Goal: Task Accomplishment & Management: Manage account settings

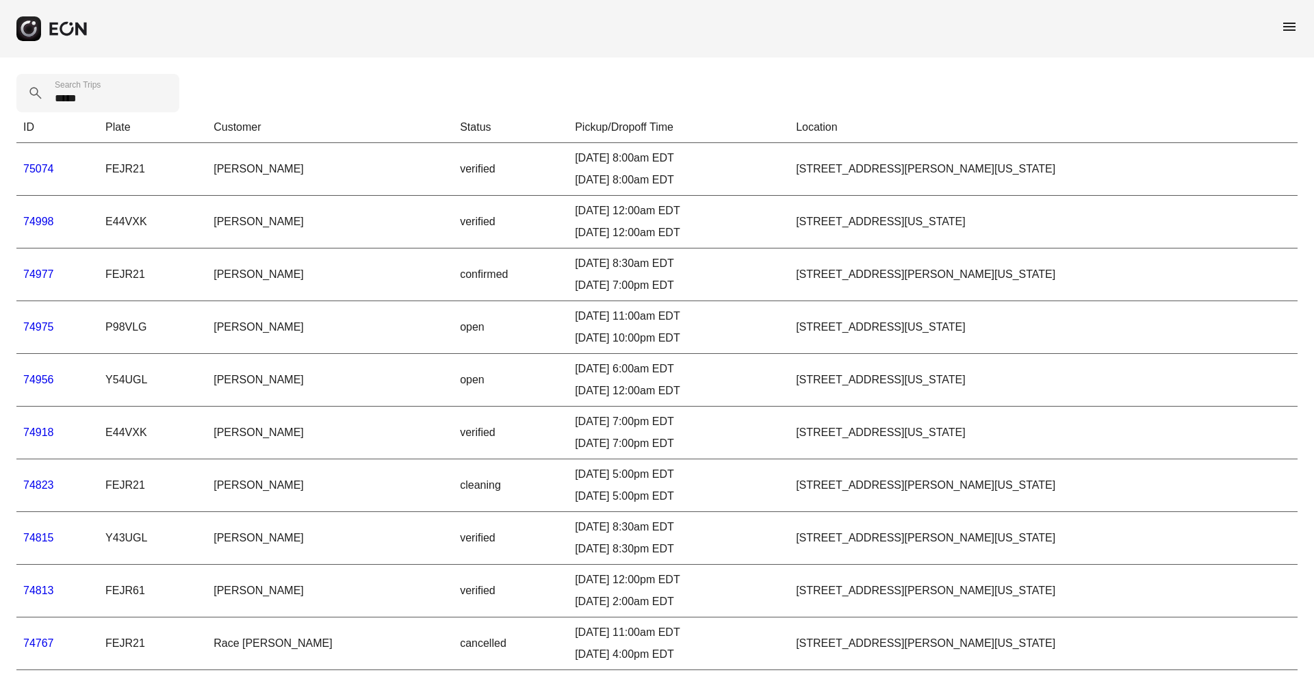
type Trips "*****"
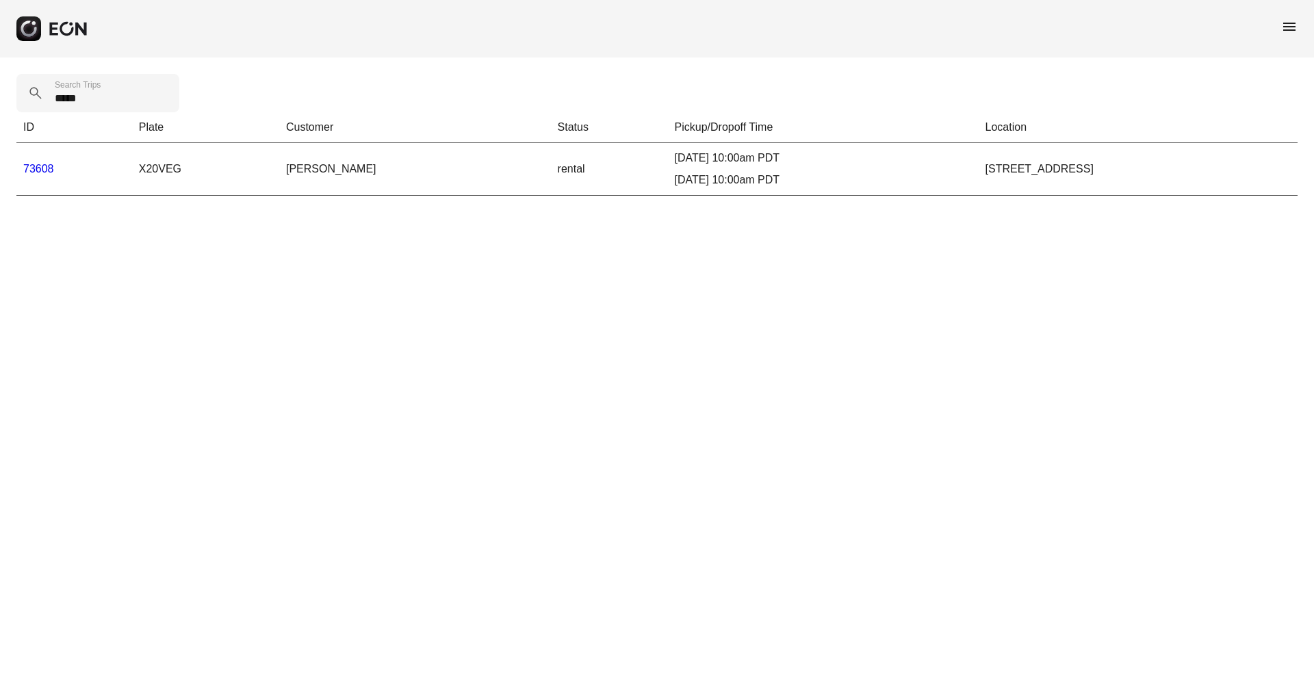
click at [34, 170] on link "73608" at bounding box center [38, 169] width 31 height 12
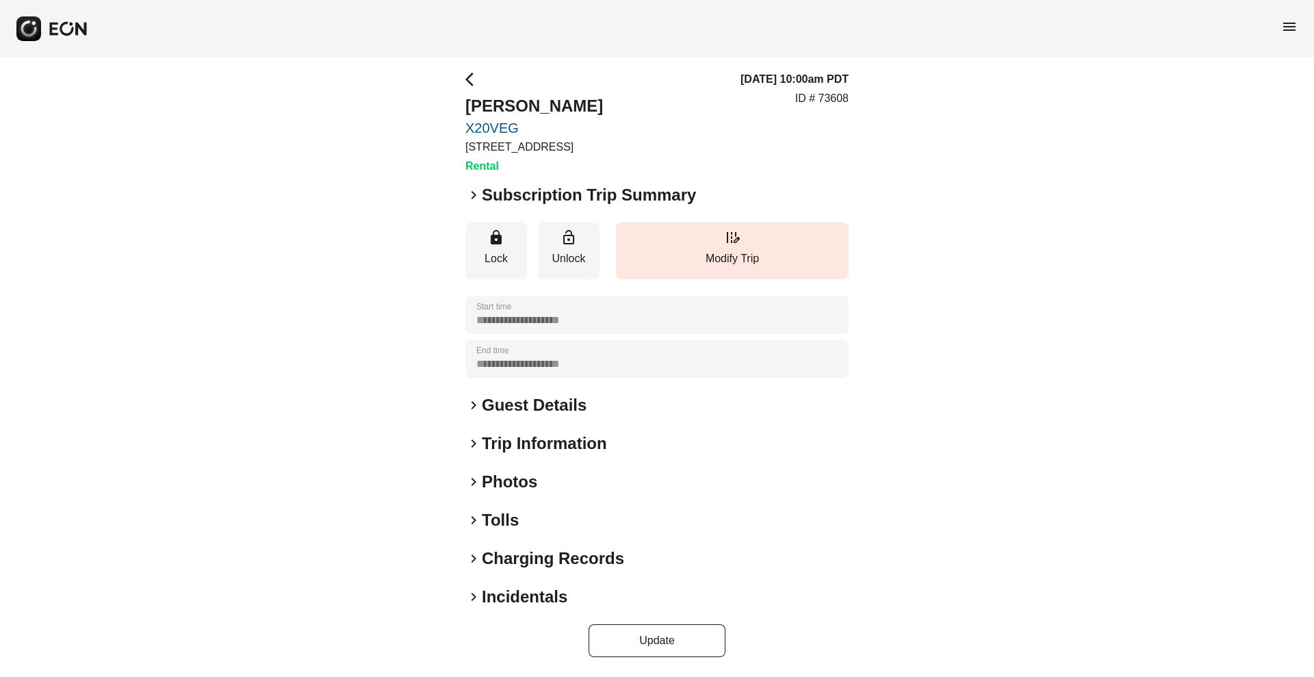
click at [489, 513] on h2 "Tolls" at bounding box center [500, 520] width 37 height 22
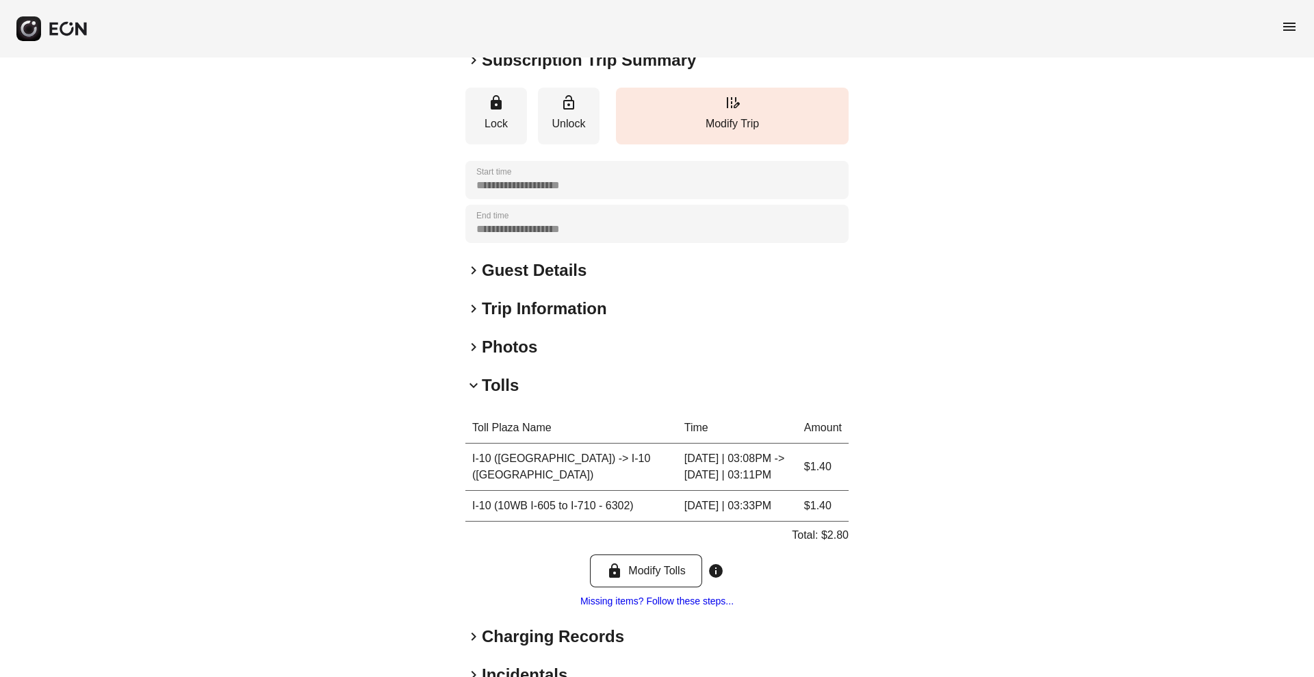
scroll to position [235, 0]
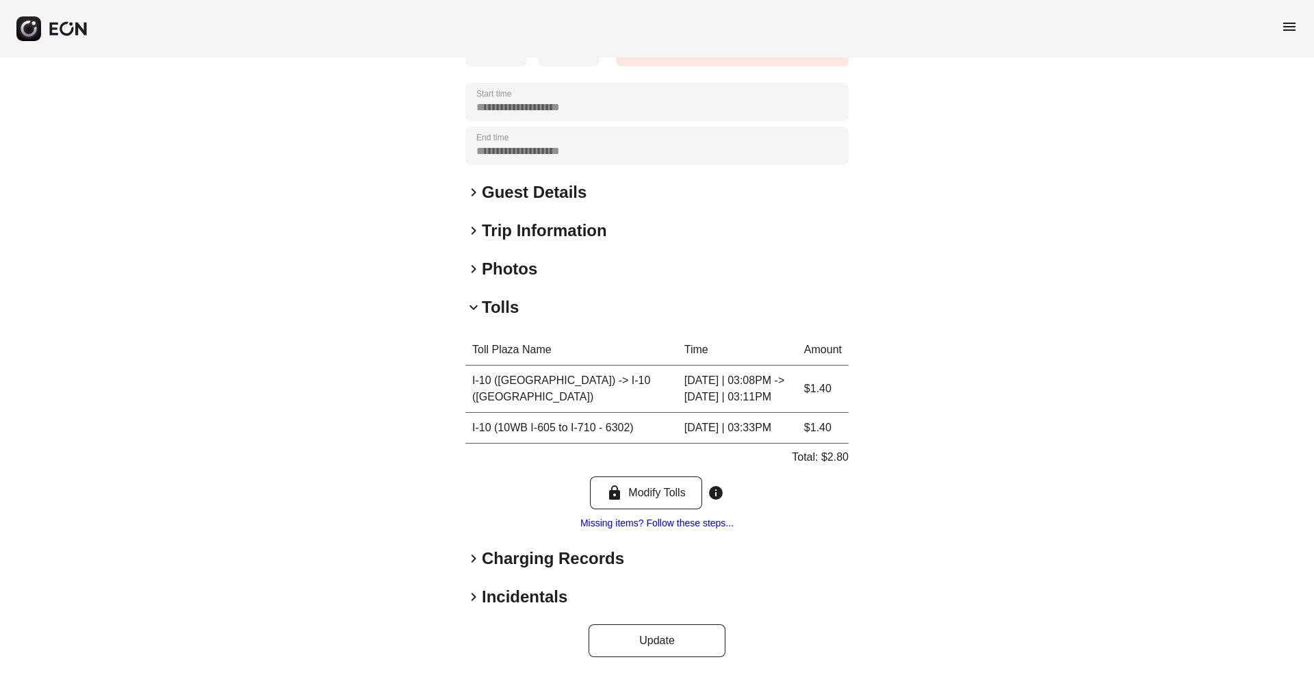
click at [837, 459] on p "Total: $2.80" at bounding box center [820, 457] width 57 height 16
copy p "2.80"
click at [491, 296] on h2 "Tolls" at bounding box center [500, 307] width 37 height 22
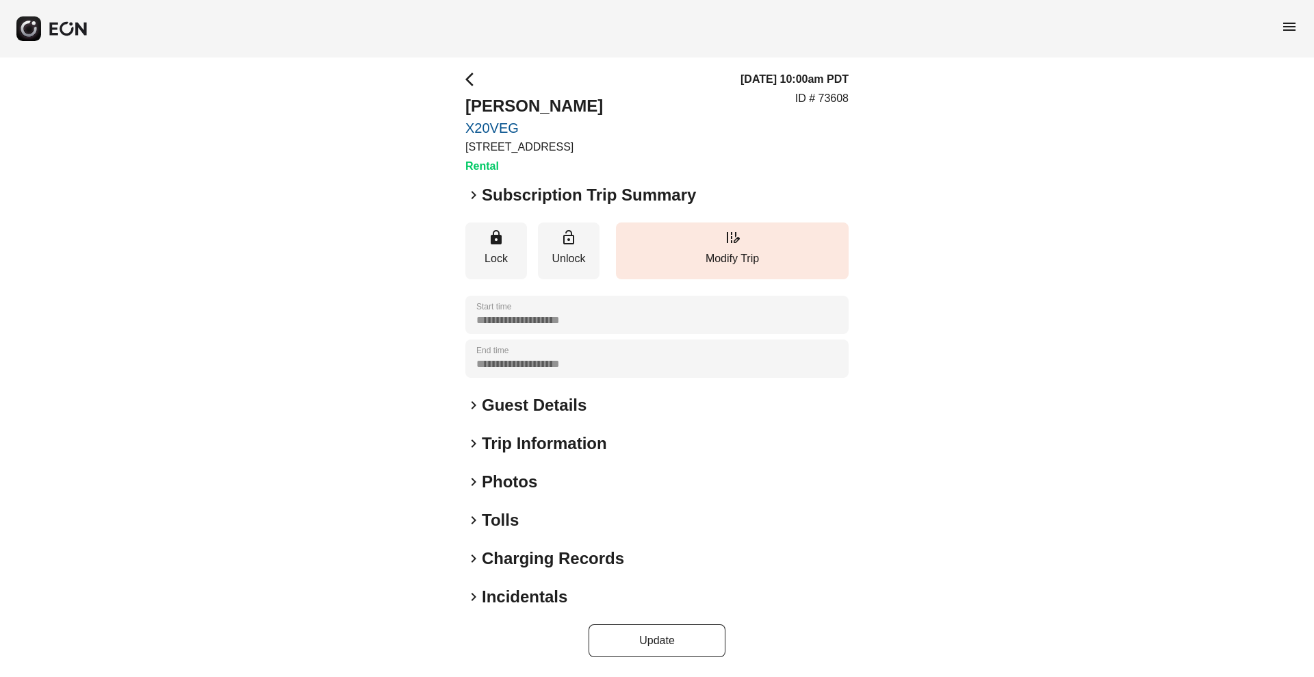
click at [499, 563] on h2 "Charging Records" at bounding box center [553, 559] width 142 height 22
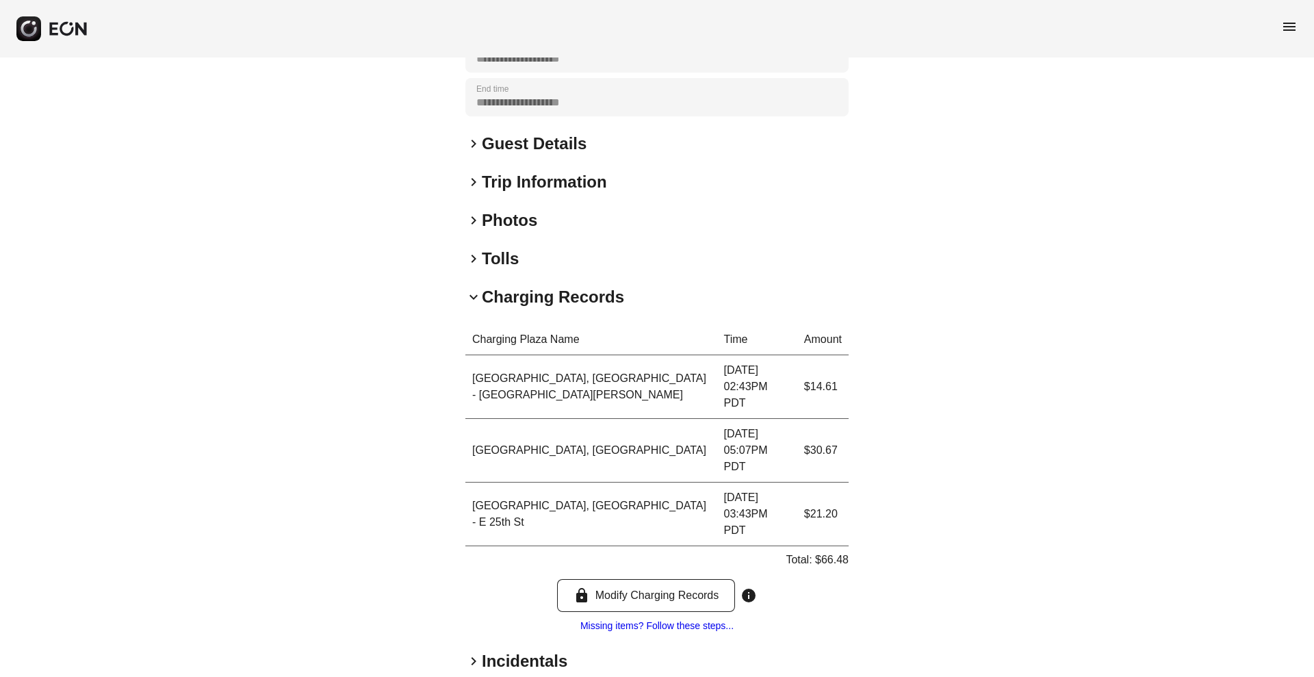
scroll to position [283, 0]
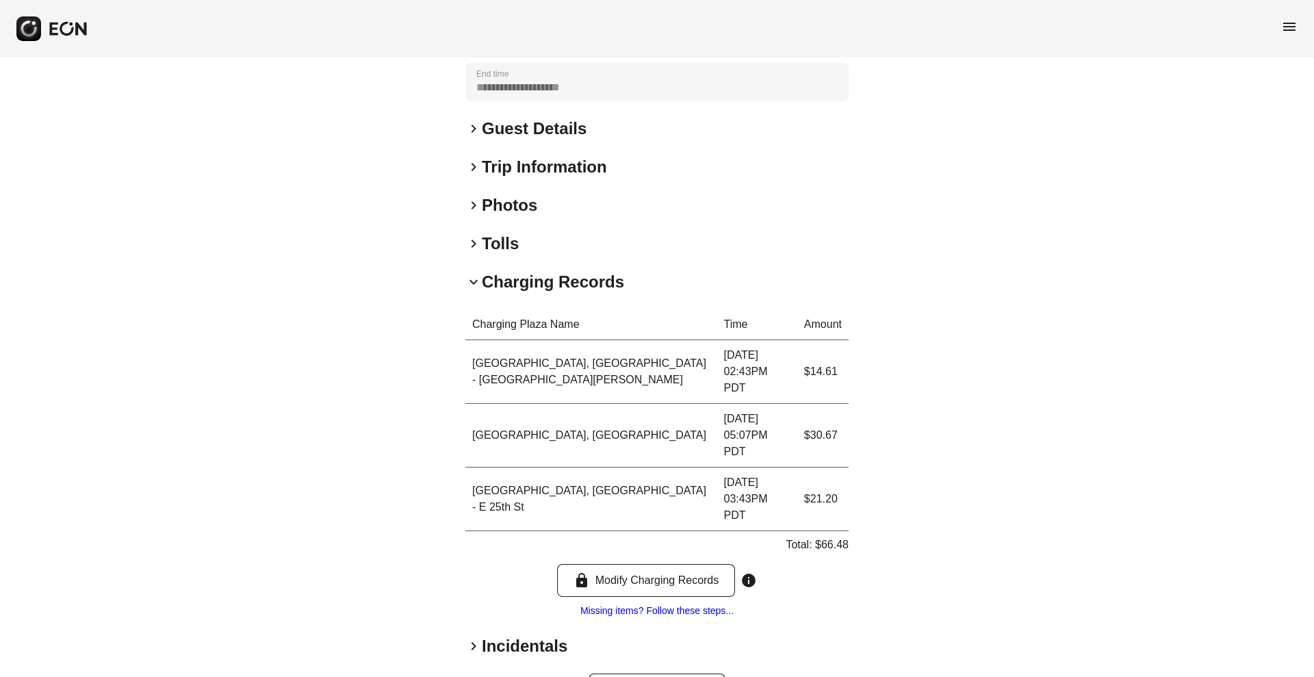
click at [835, 537] on p "Total: $66.48" at bounding box center [817, 545] width 63 height 16
copy p "66.48"
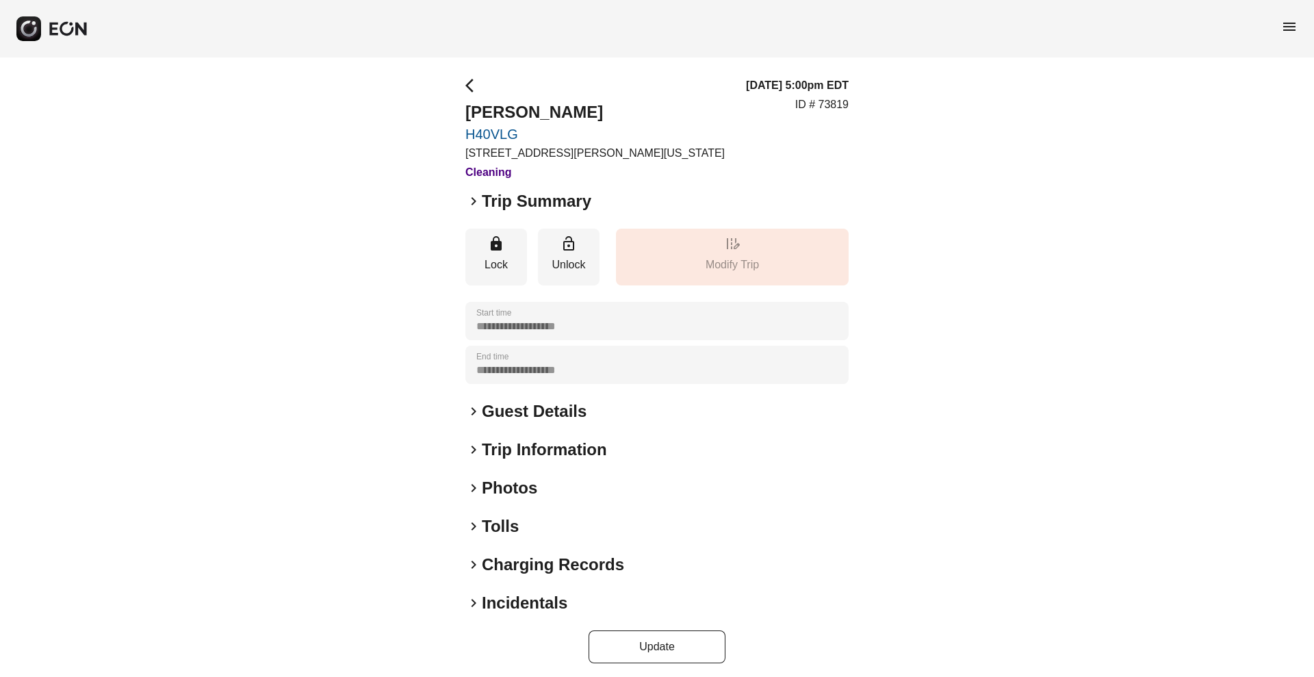
click at [503, 525] on h2 "Tolls" at bounding box center [500, 526] width 37 height 22
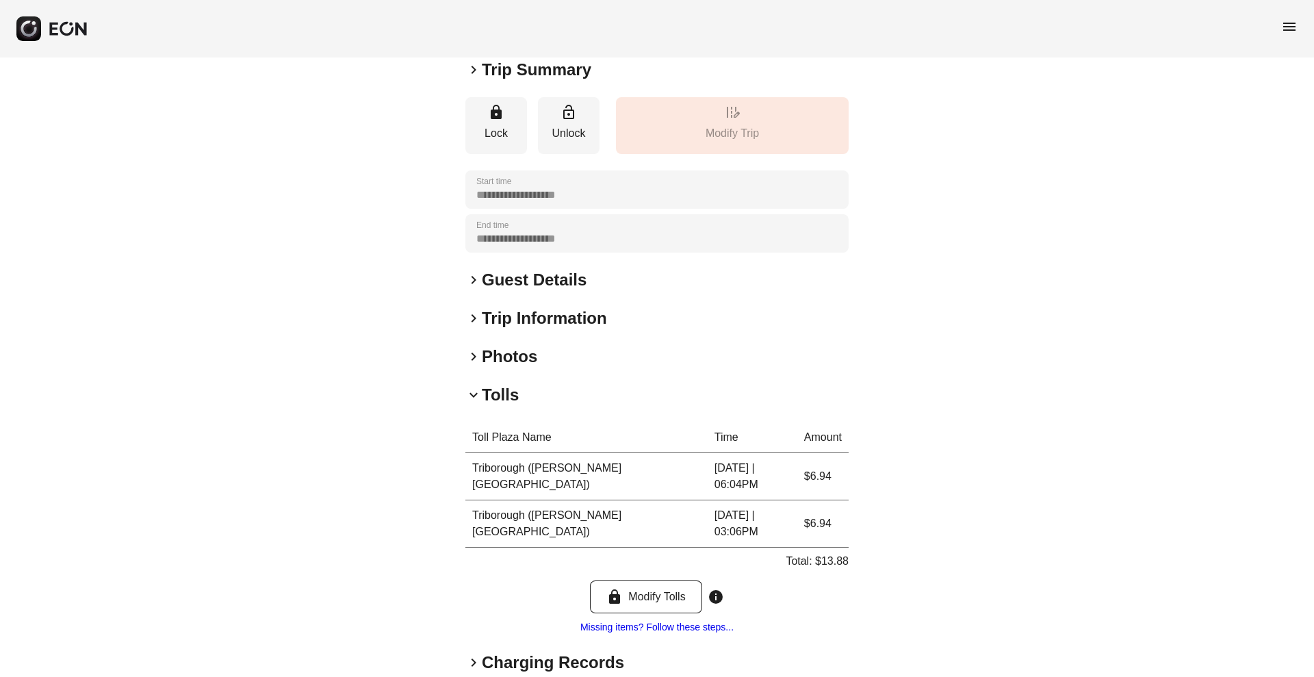
scroll to position [203, 0]
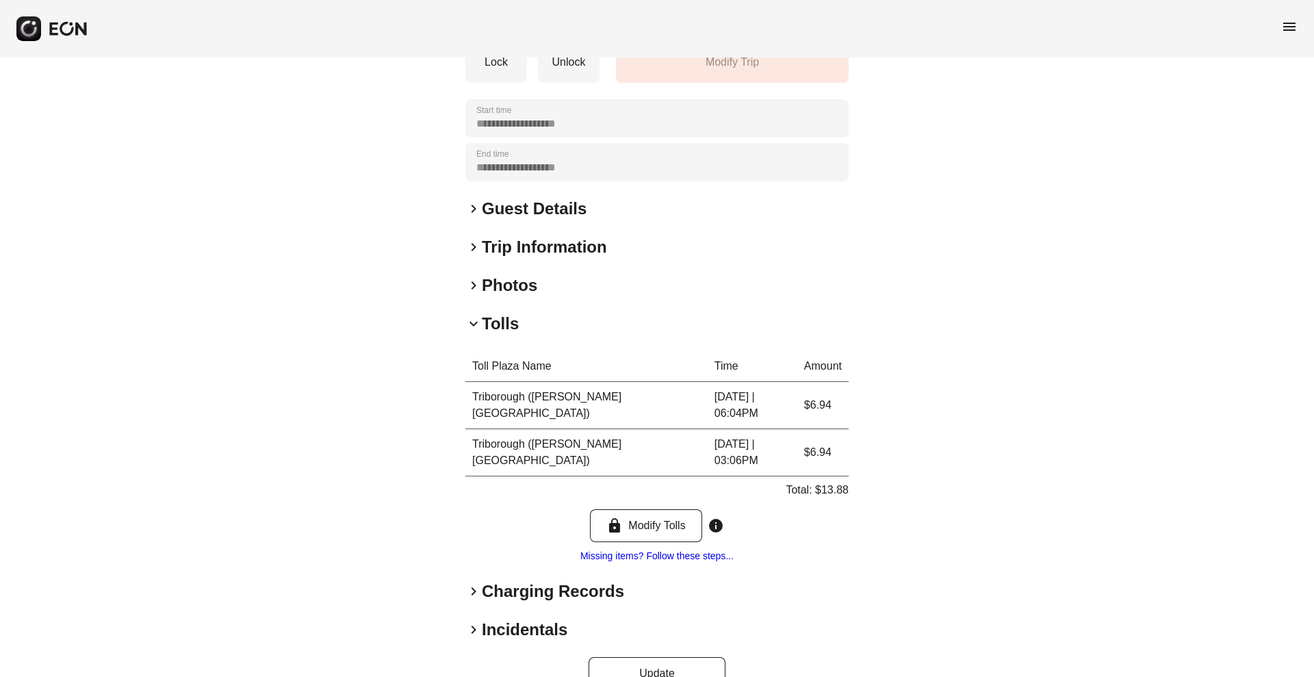
click at [536, 580] on h2 "Charging Records" at bounding box center [553, 591] width 142 height 22
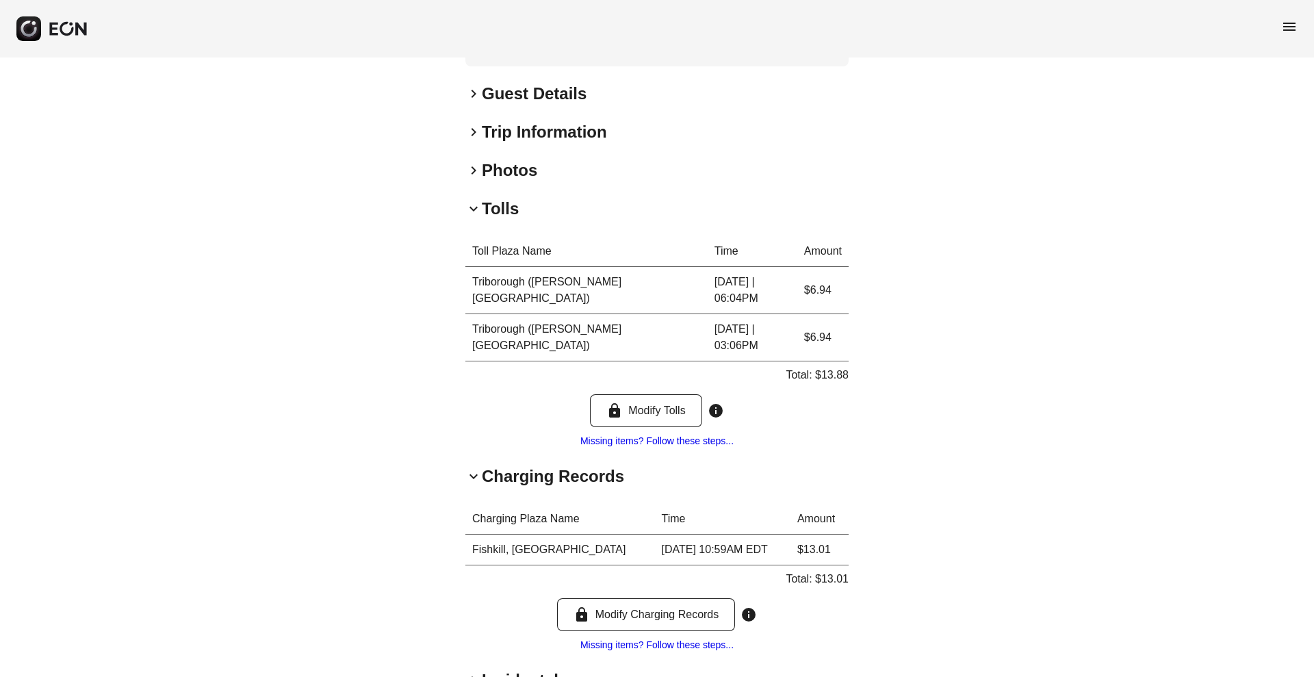
scroll to position [368, 0]
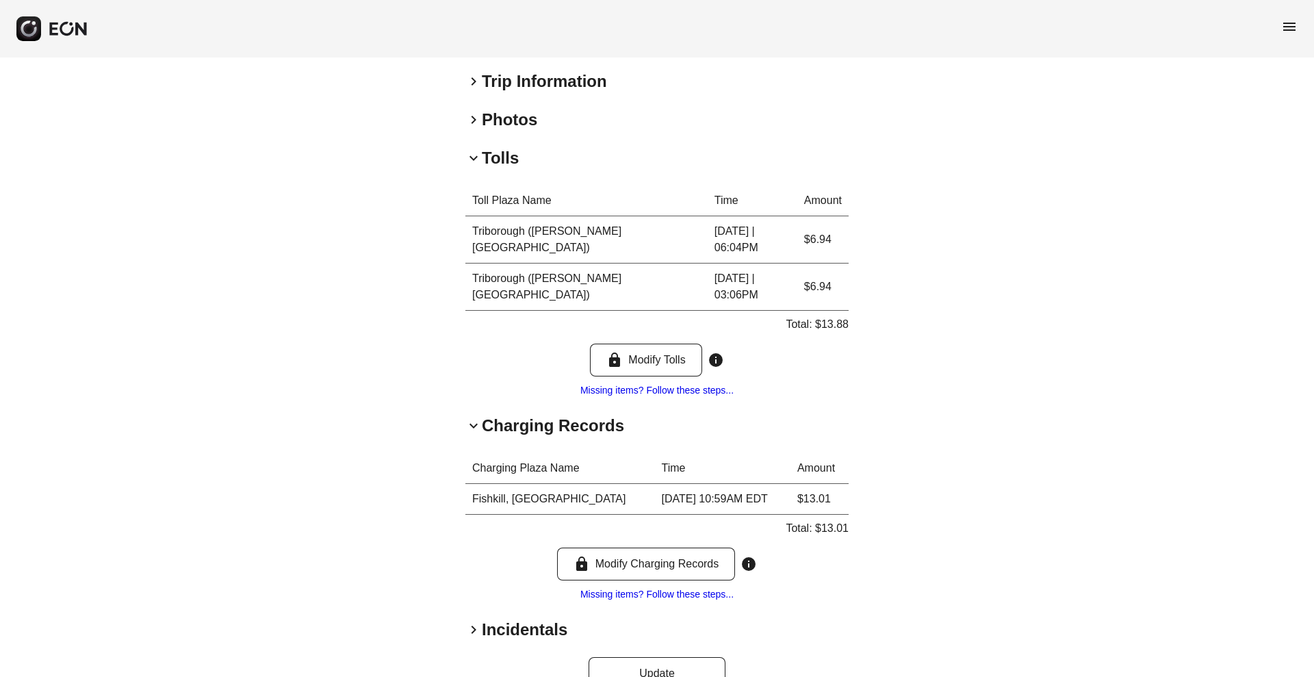
drag, startPoint x: 1081, startPoint y: 98, endPoint x: 980, endPoint y: 0, distance: 140.4
click at [1081, 98] on div "**********" at bounding box center [657, 199] width 1314 height 1020
click at [834, 316] on p "Total: $13.88" at bounding box center [817, 324] width 63 height 16
copy p "13.88"
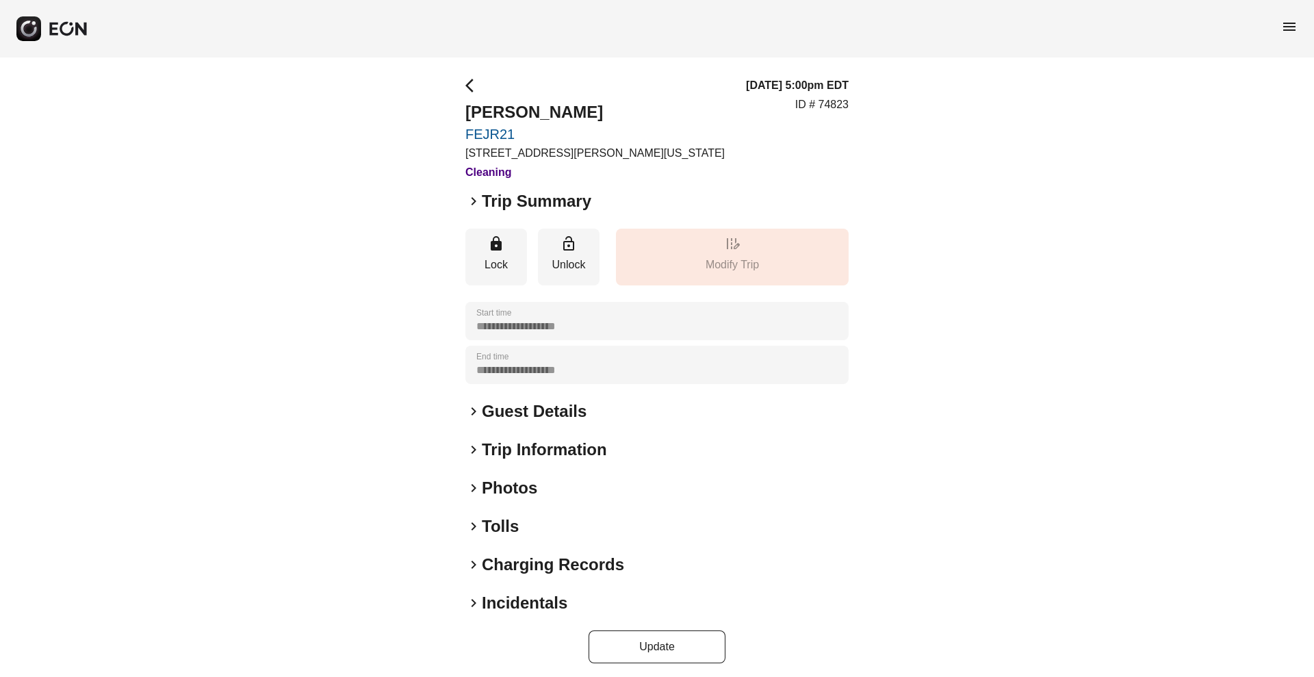
click at [495, 528] on h2 "Tolls" at bounding box center [500, 526] width 37 height 22
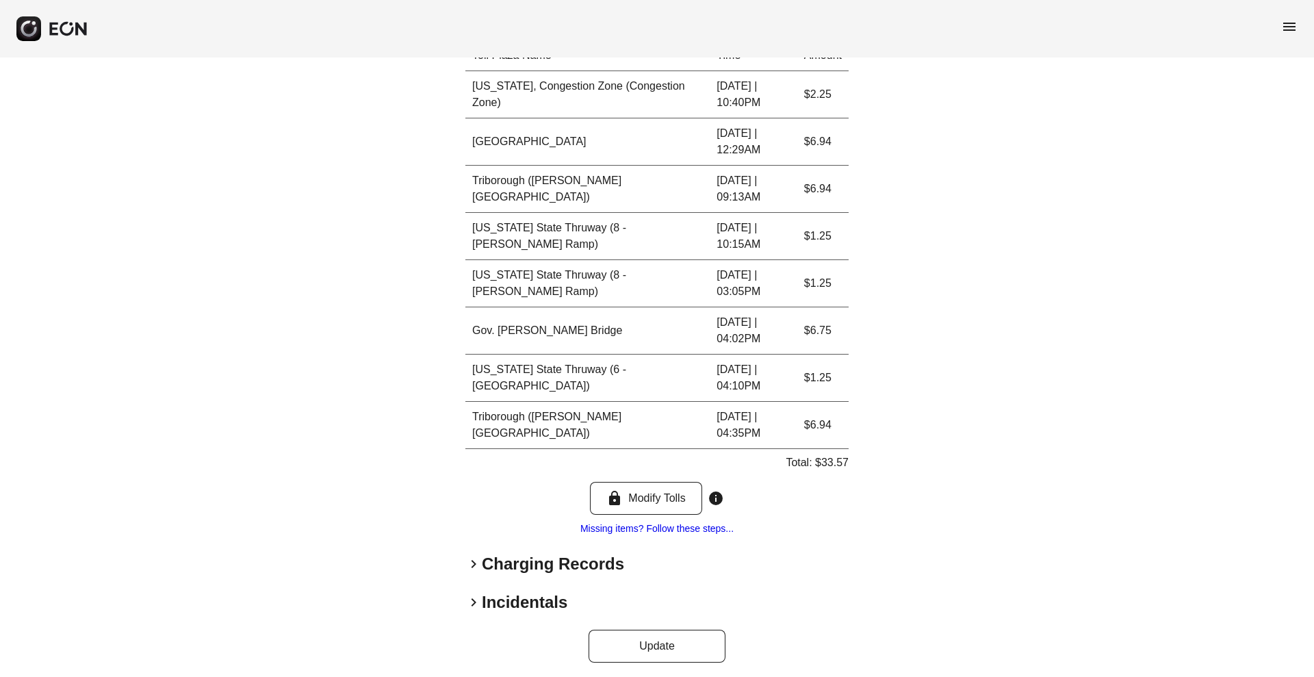
click at [483, 569] on h2 "Charging Records" at bounding box center [553, 564] width 142 height 22
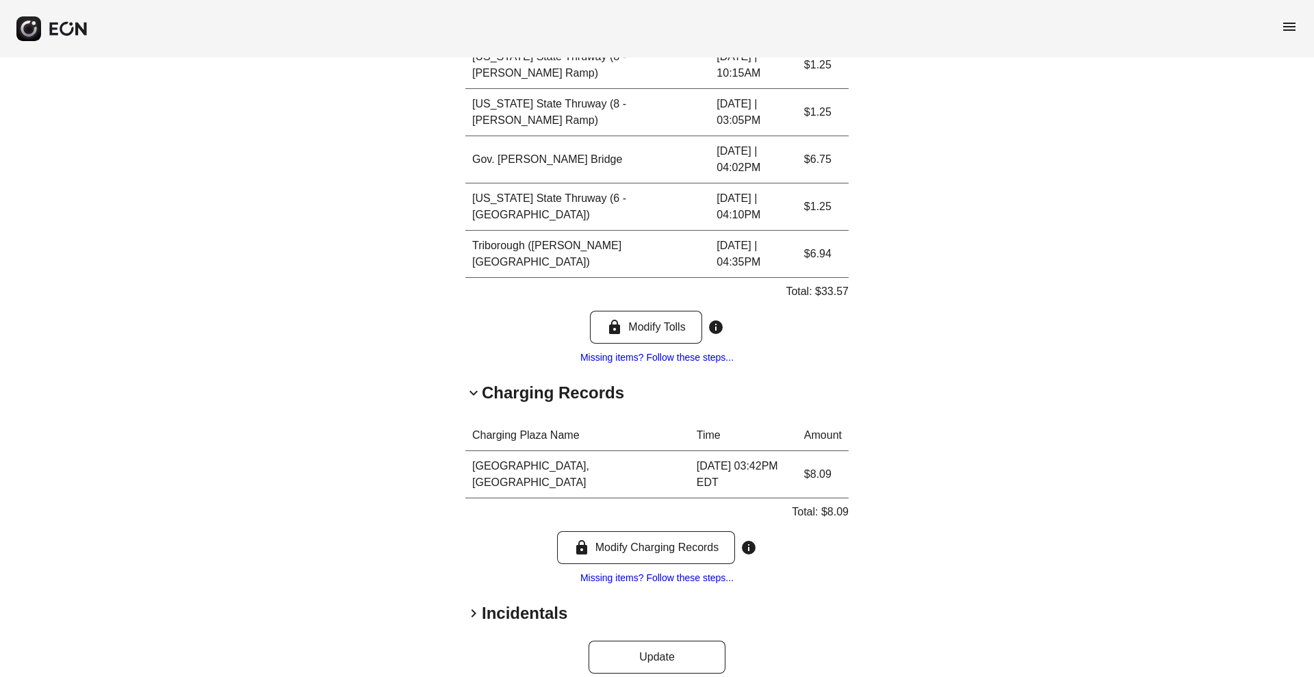
scroll to position [428, 0]
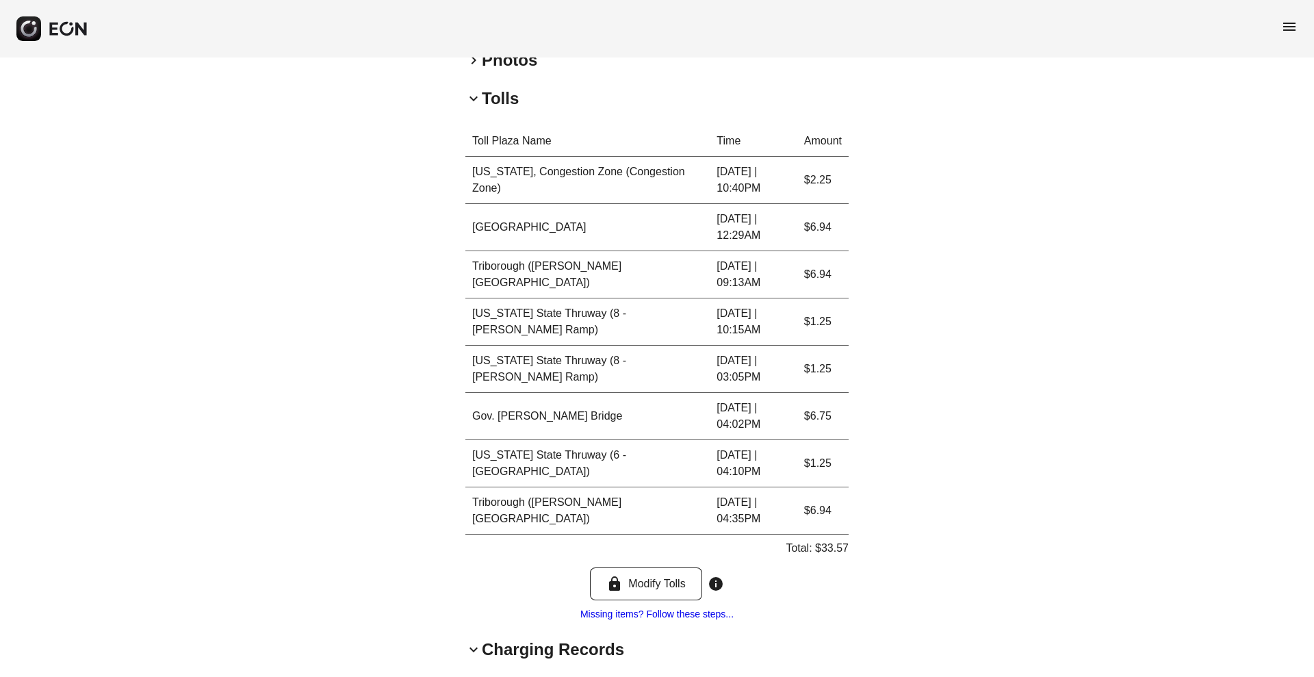
click at [838, 549] on p "Total: $33.57" at bounding box center [817, 548] width 63 height 16
copy p "33.57"
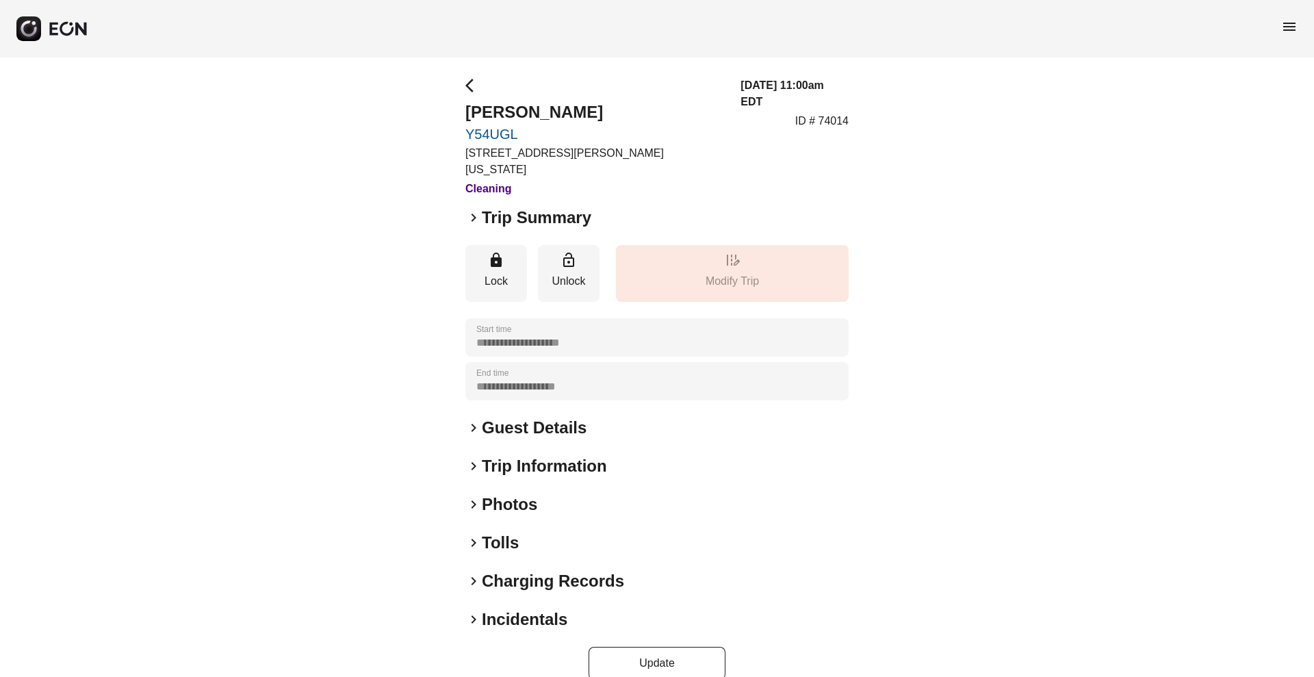
click at [485, 532] on h2 "Tolls" at bounding box center [500, 543] width 37 height 22
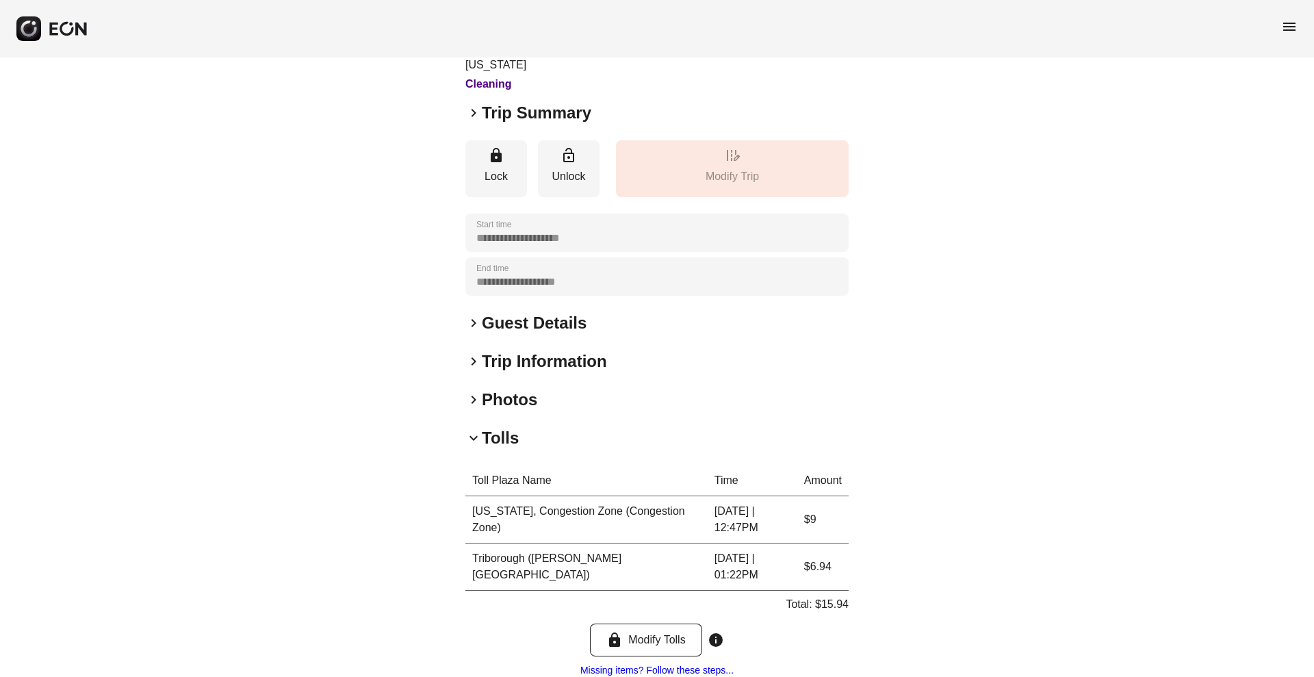
scroll to position [235, 0]
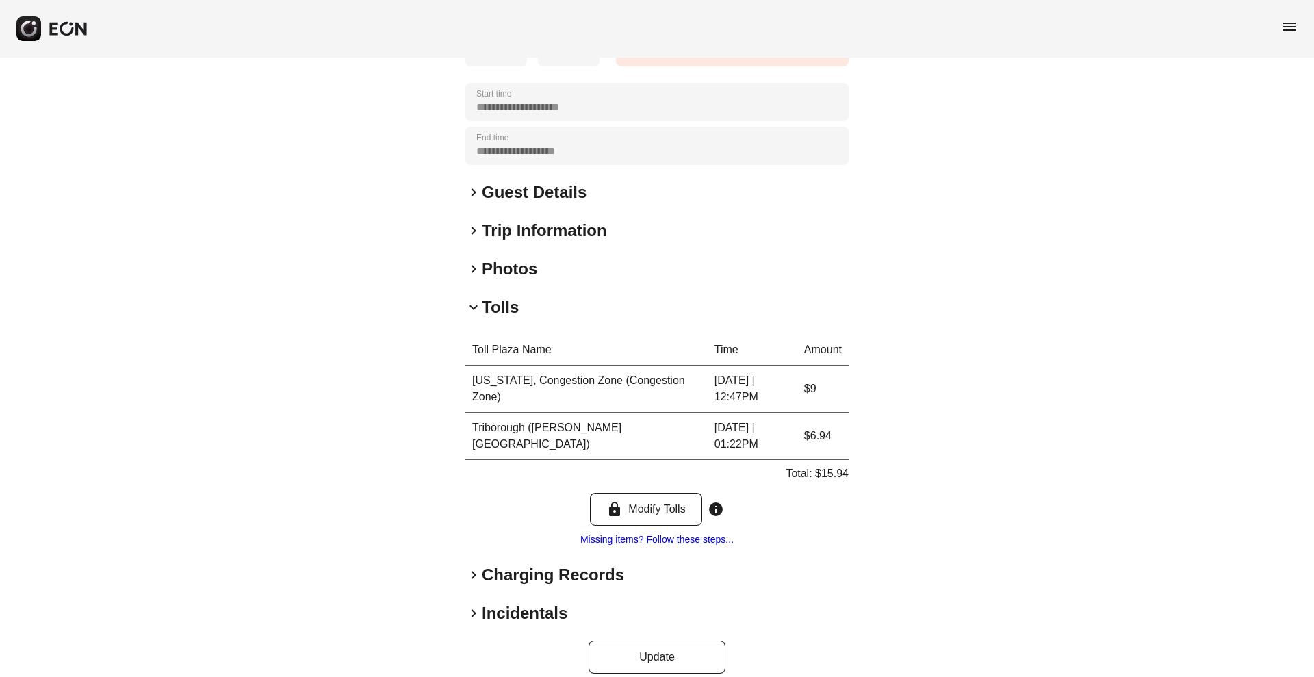
click at [517, 564] on h2 "Charging Records" at bounding box center [553, 575] width 142 height 22
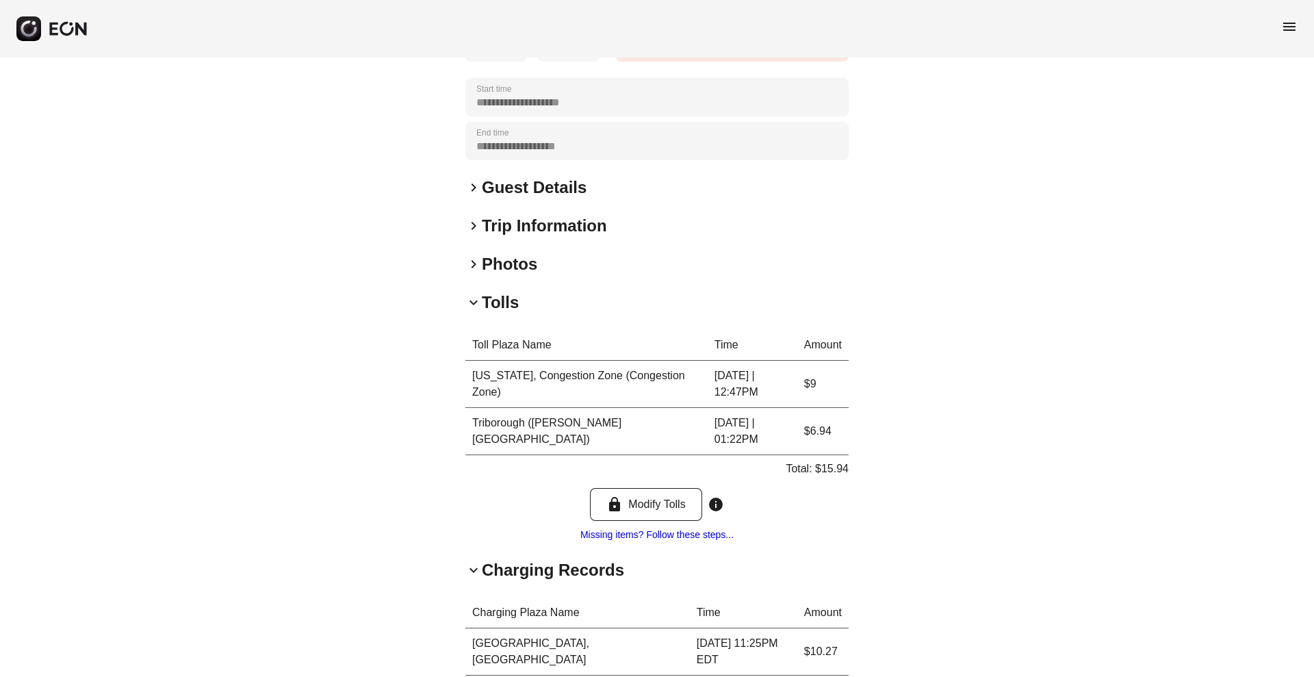
scroll to position [401, 0]
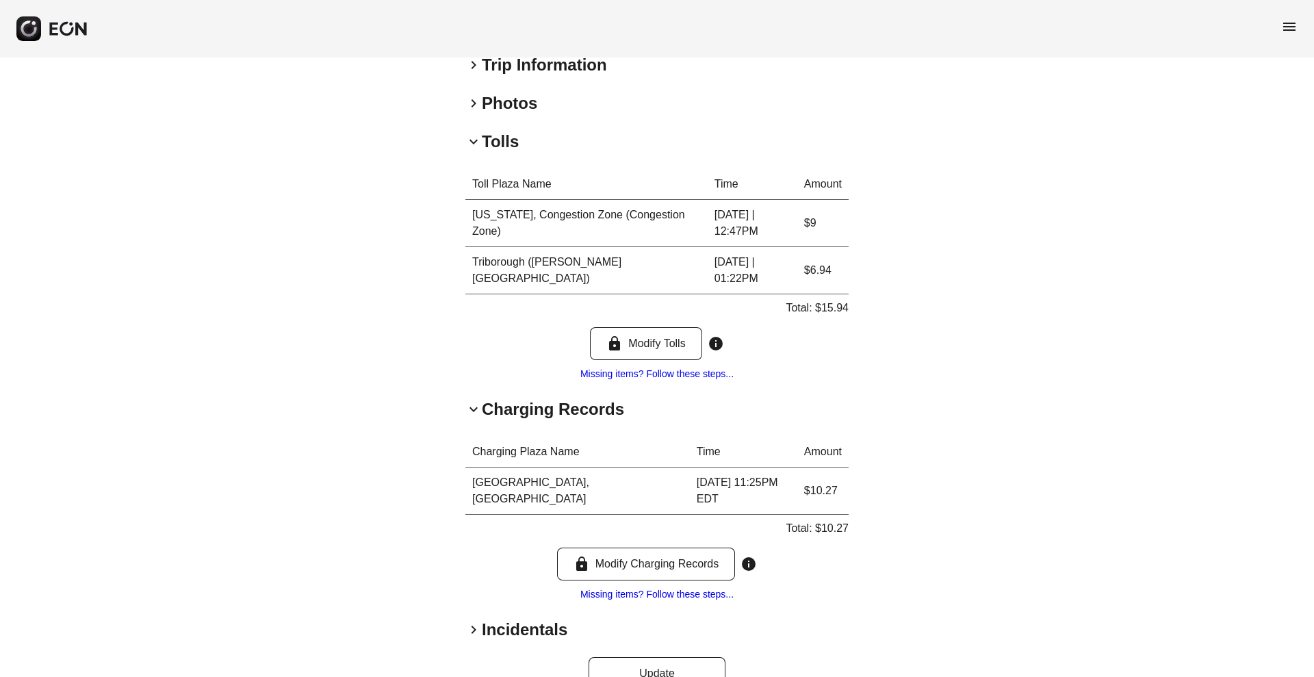
click at [836, 300] on p "Total: $15.94" at bounding box center [817, 308] width 63 height 16
copy p "15.94"
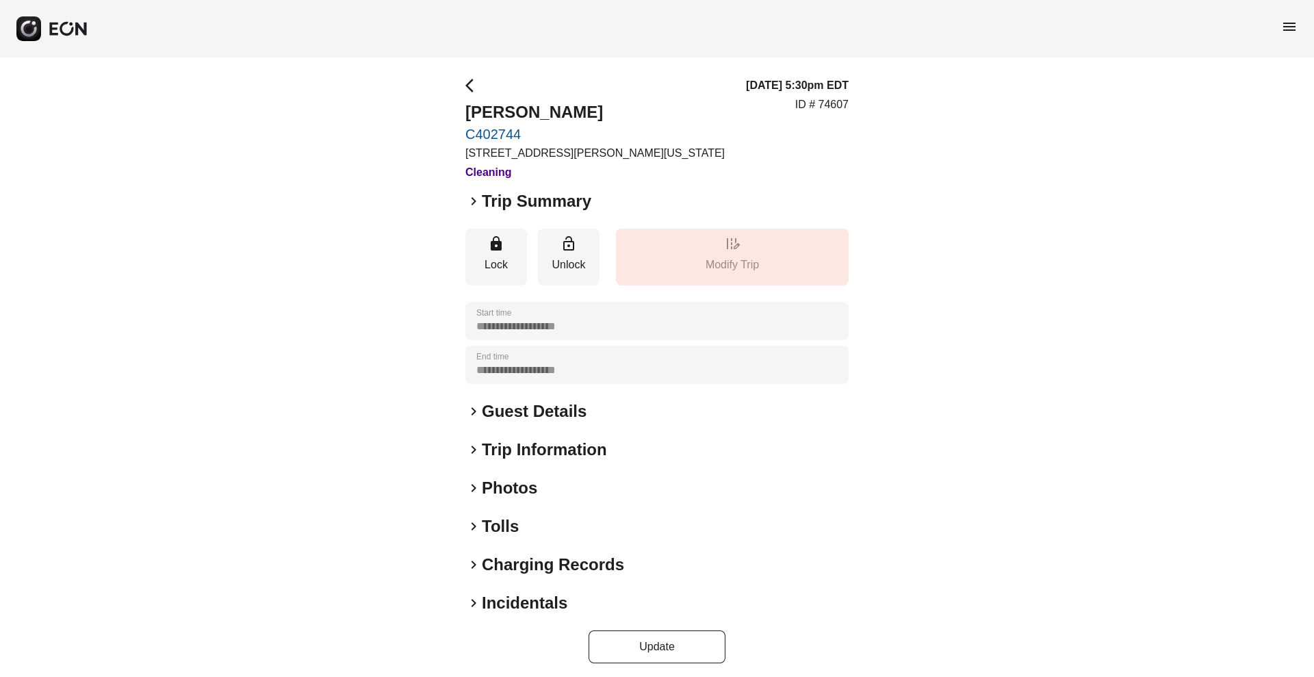
click at [499, 525] on h2 "Tolls" at bounding box center [500, 526] width 37 height 22
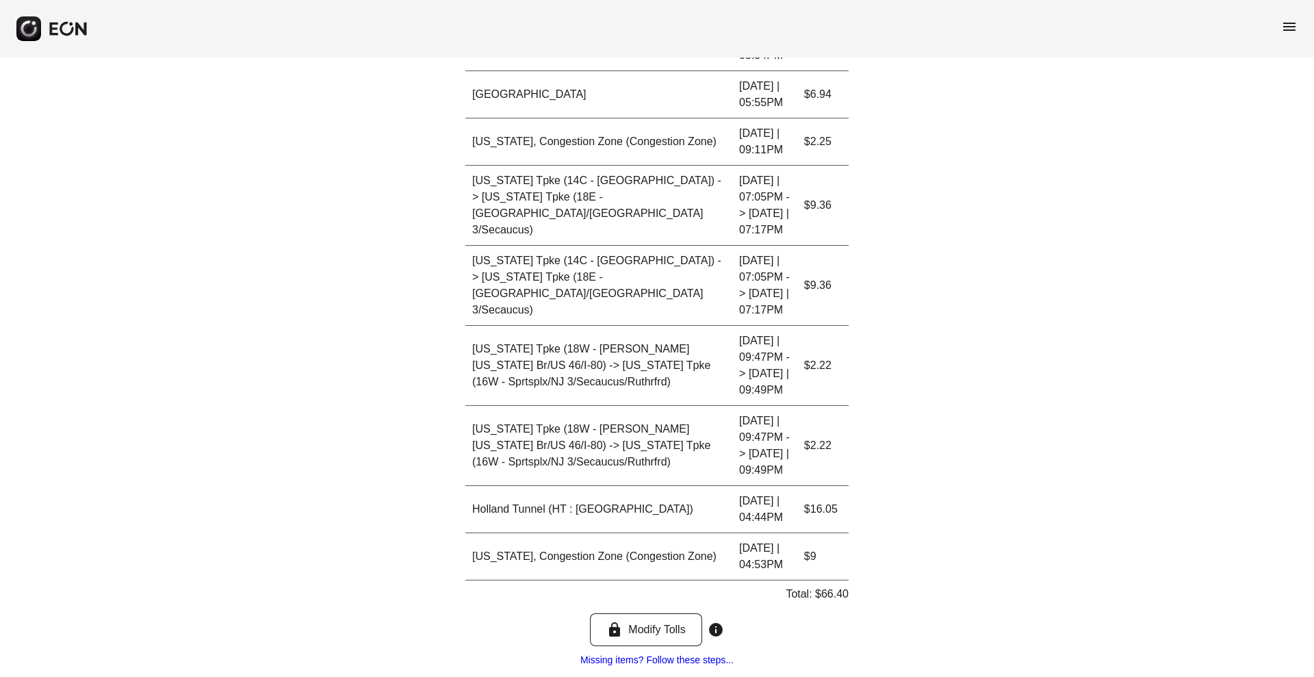
scroll to position [697, 0]
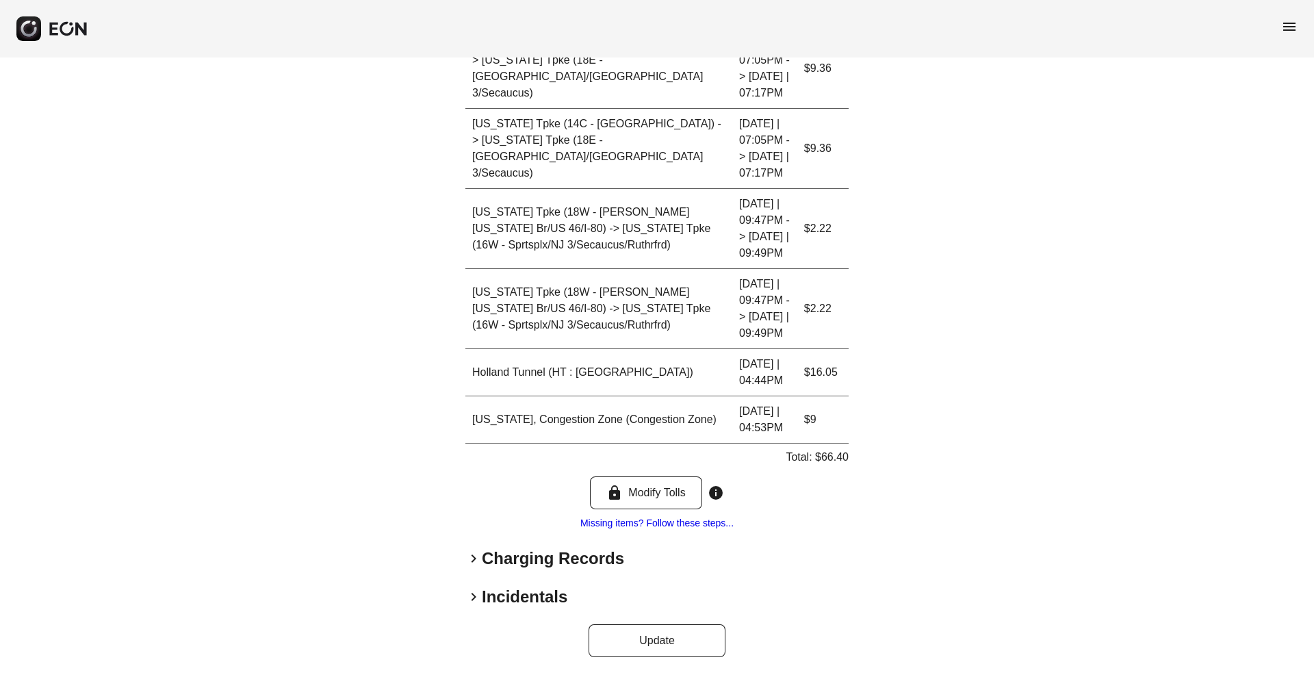
click at [507, 546] on div "**********" at bounding box center [656, 18] width 383 height 1277
click at [505, 560] on h2 "Charging Records" at bounding box center [553, 559] width 142 height 22
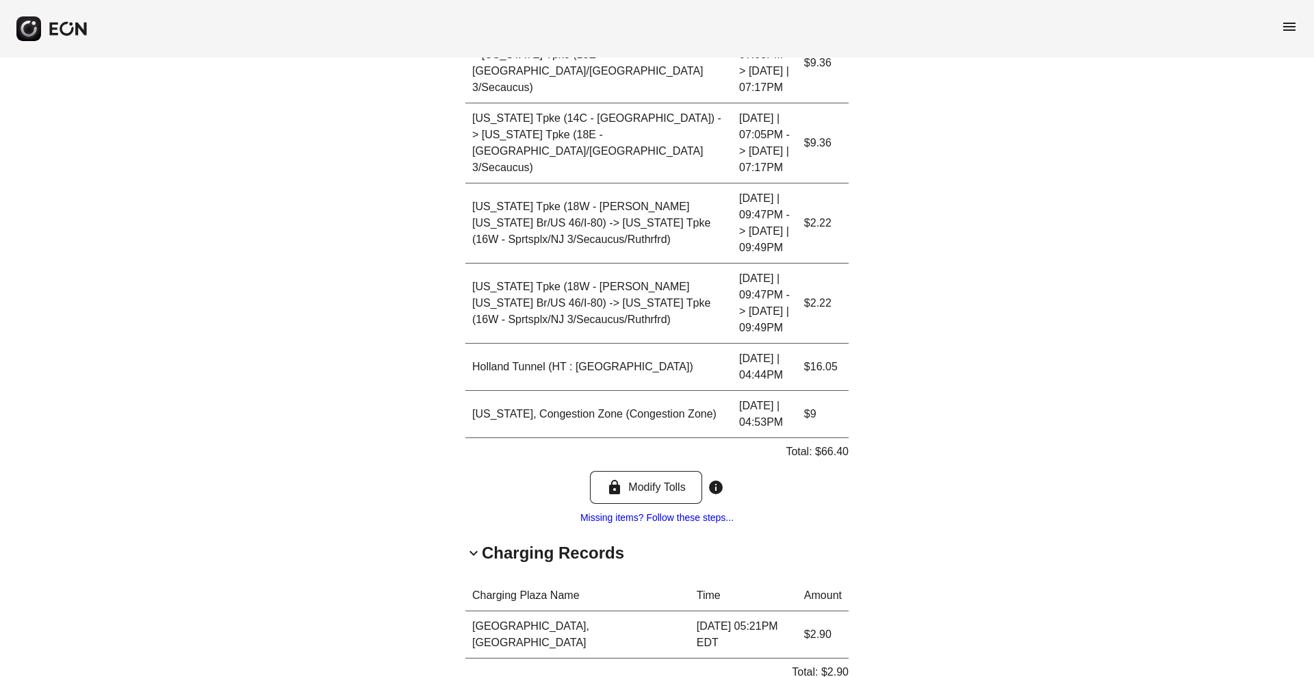
scroll to position [521, 0]
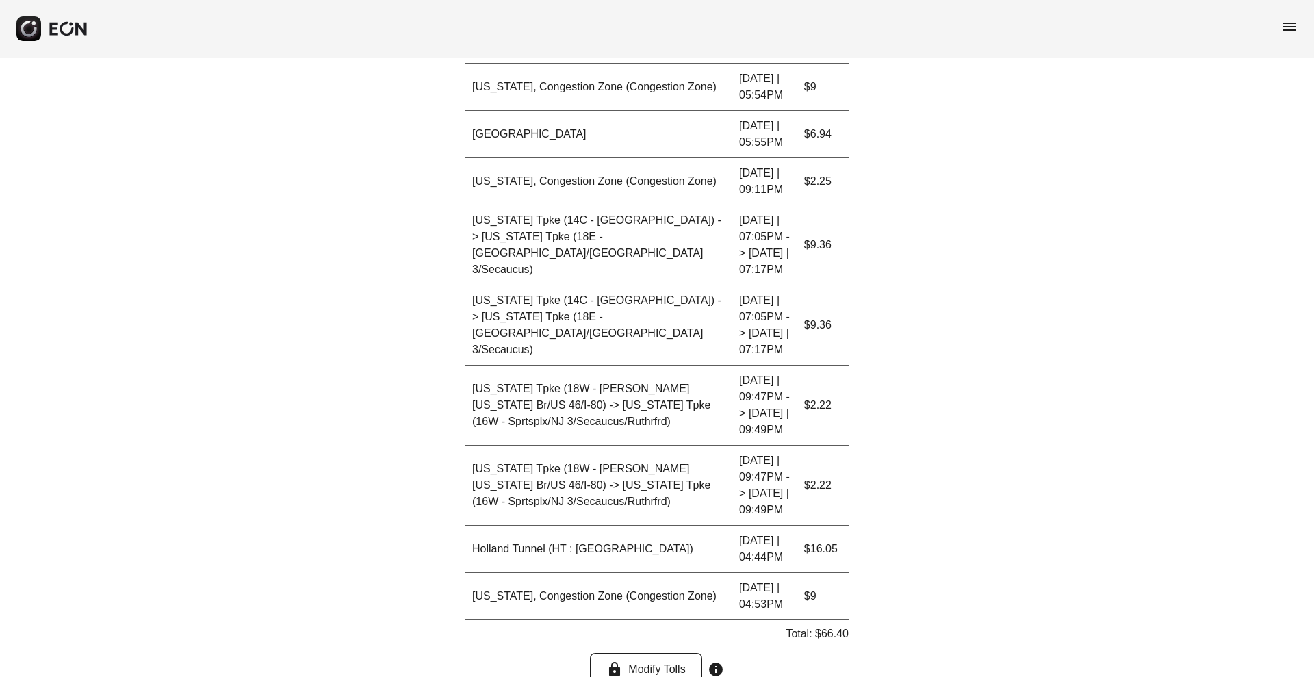
click at [393, 420] on div "**********" at bounding box center [657, 286] width 1314 height 1499
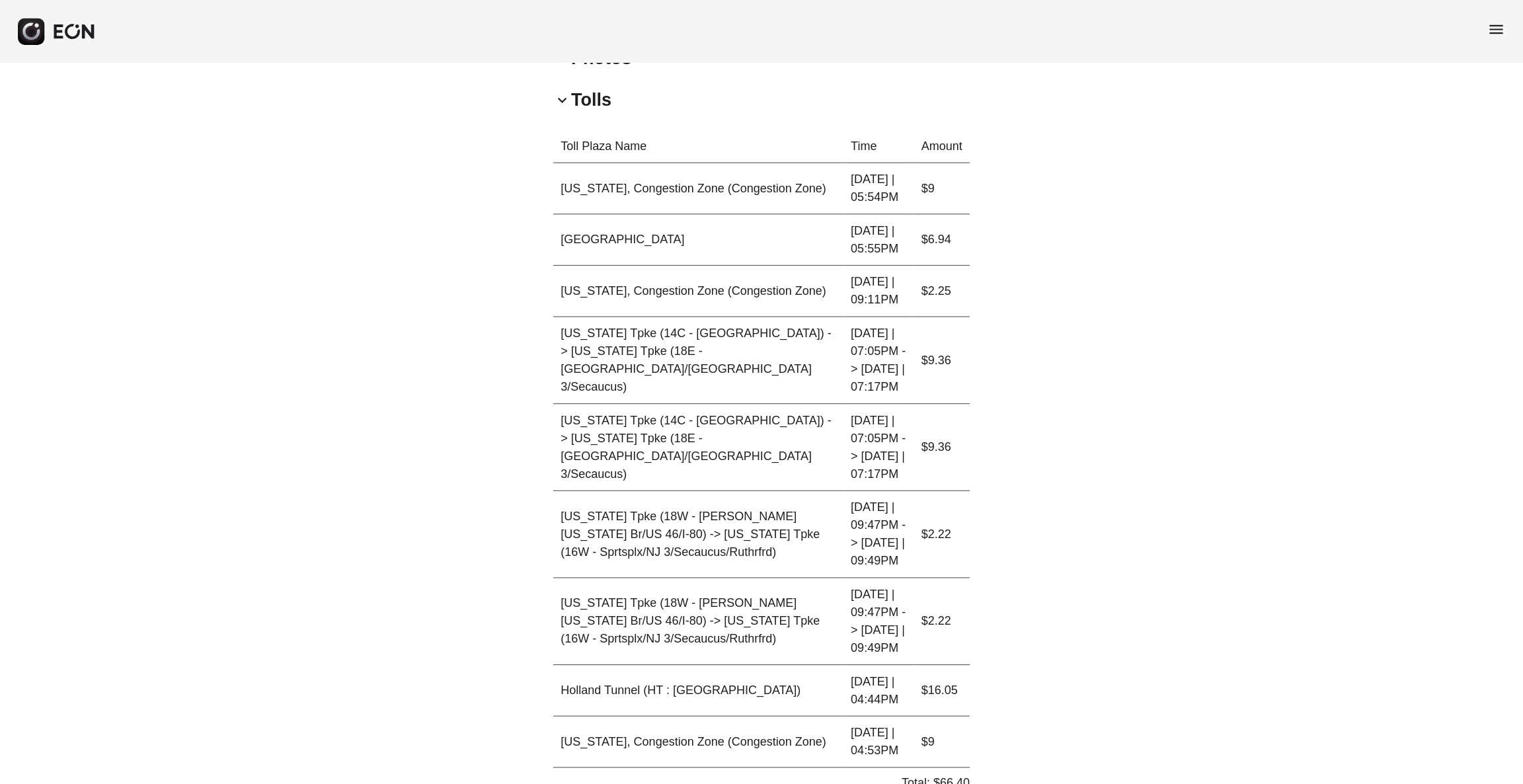
scroll to position [420, 0]
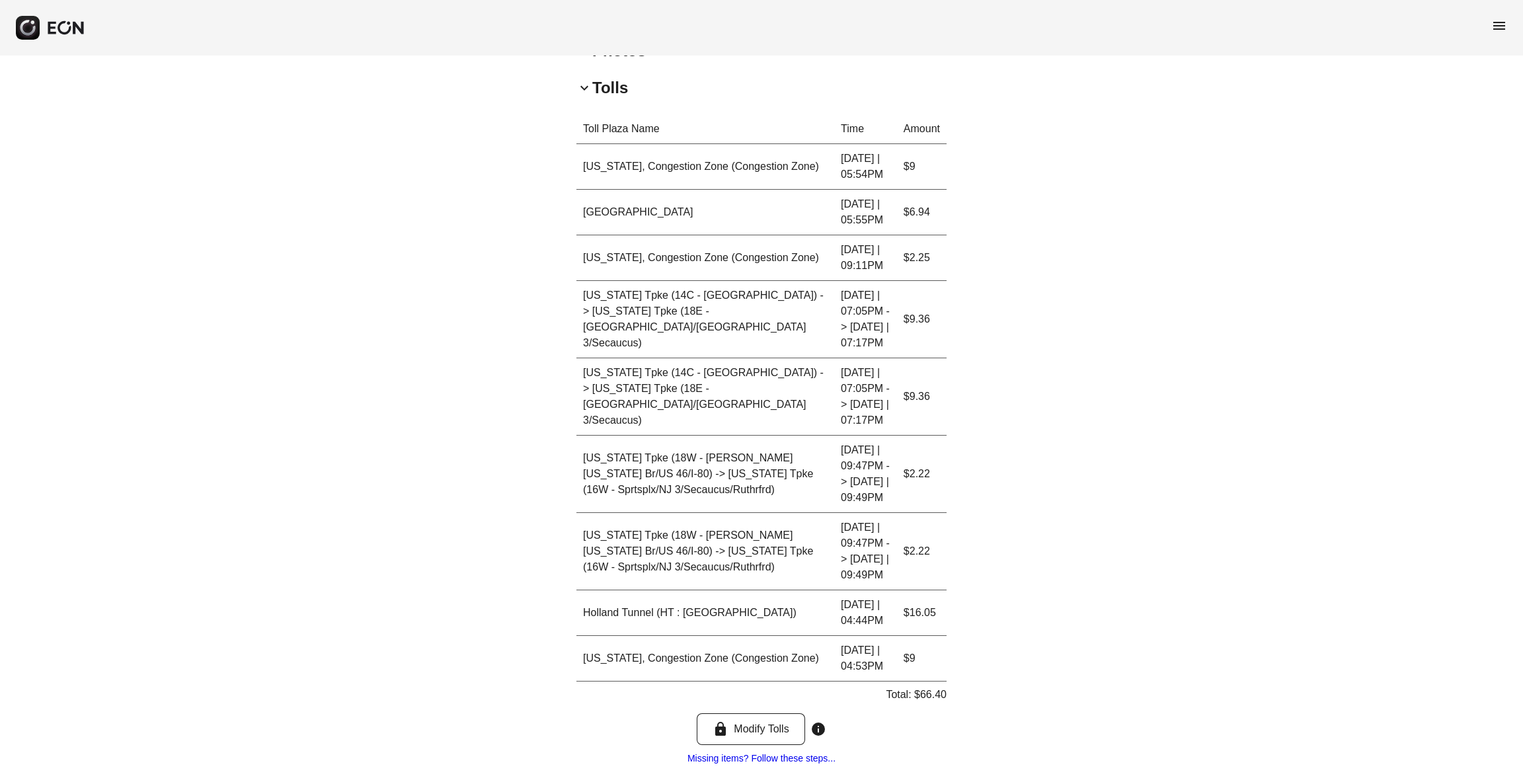
click at [927, 653] on p "Total: $66.40" at bounding box center [916, 694] width 61 height 15
copy p "66.40"
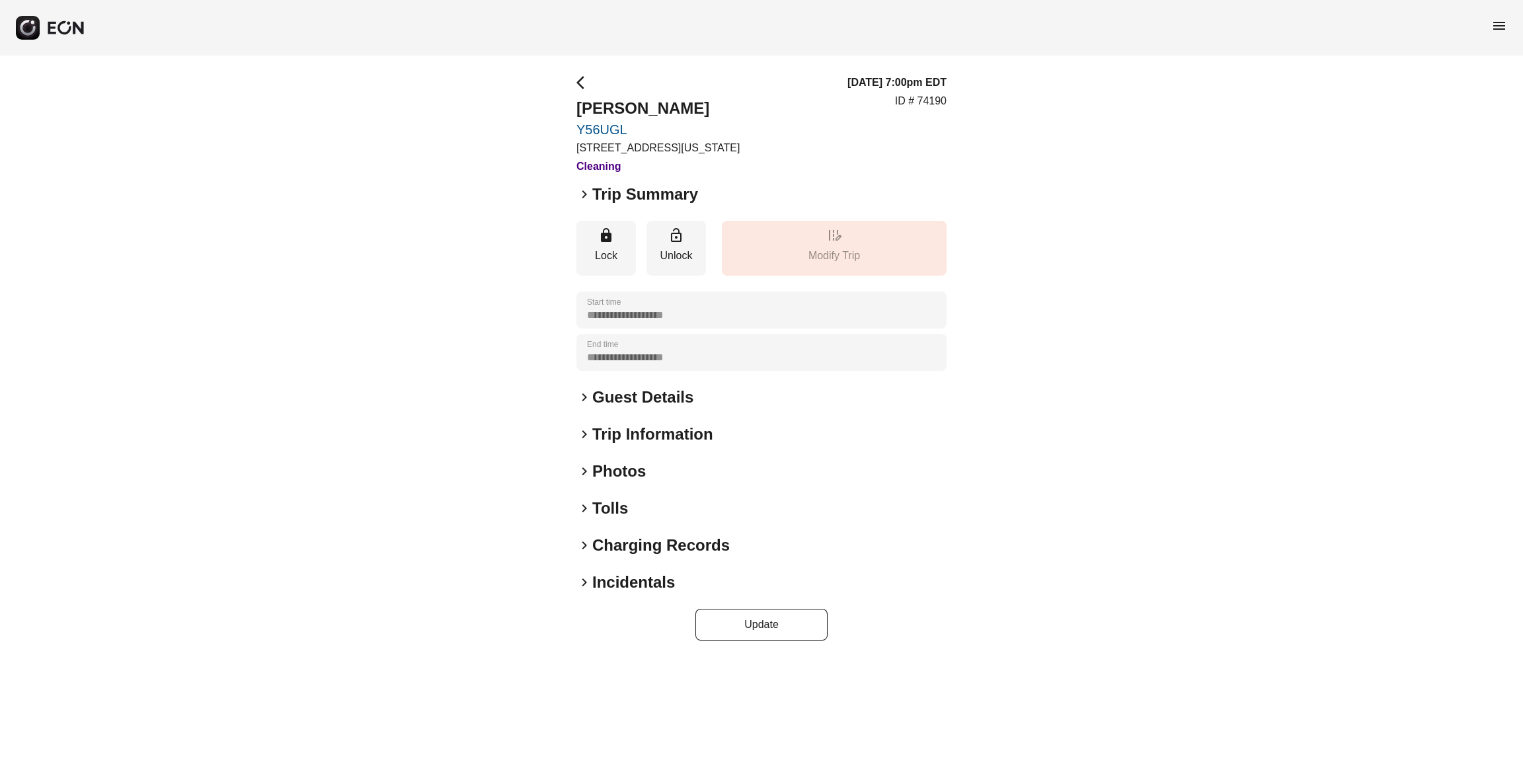
click at [604, 518] on h2 "Tolls" at bounding box center [609, 508] width 36 height 21
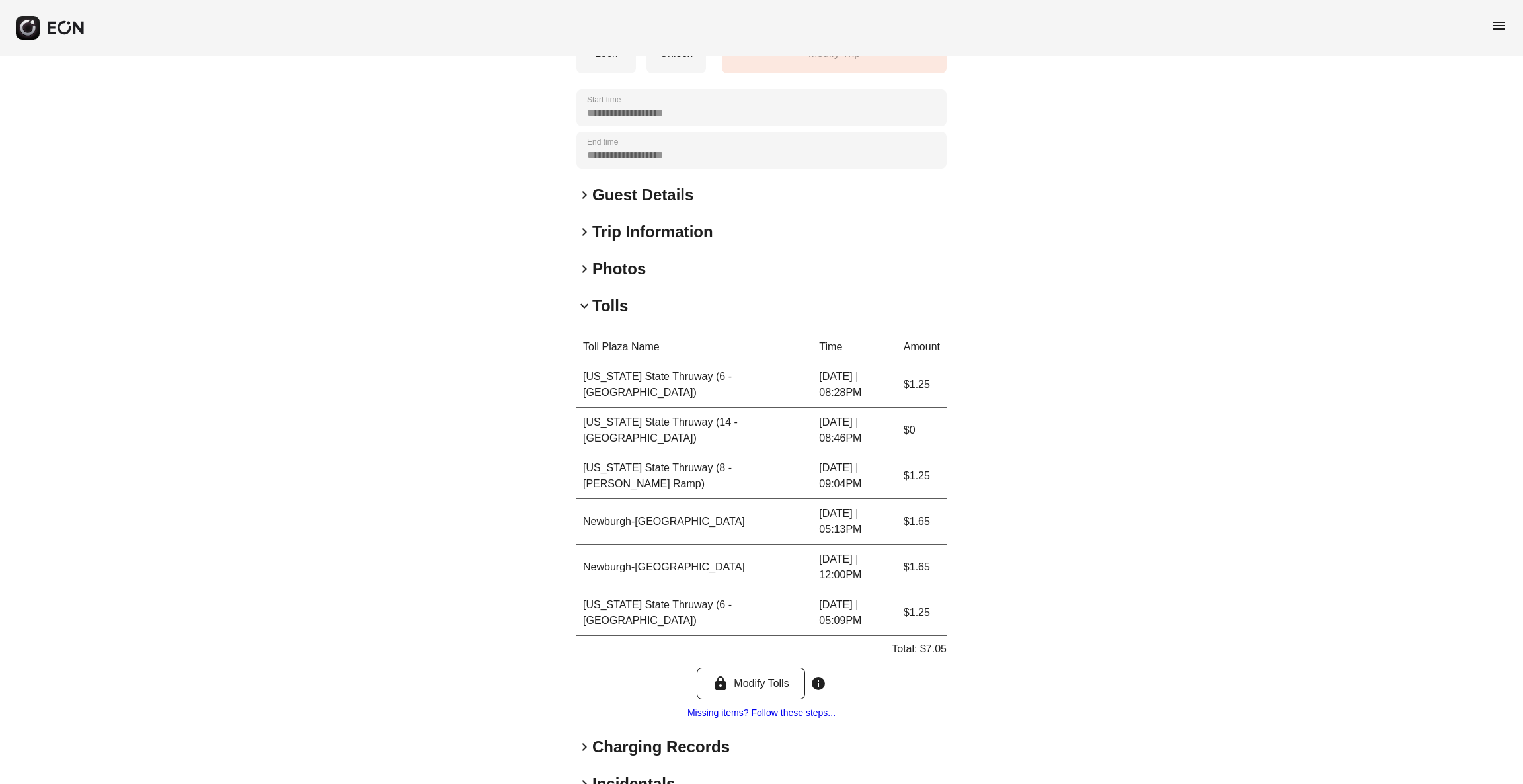
scroll to position [280, 0]
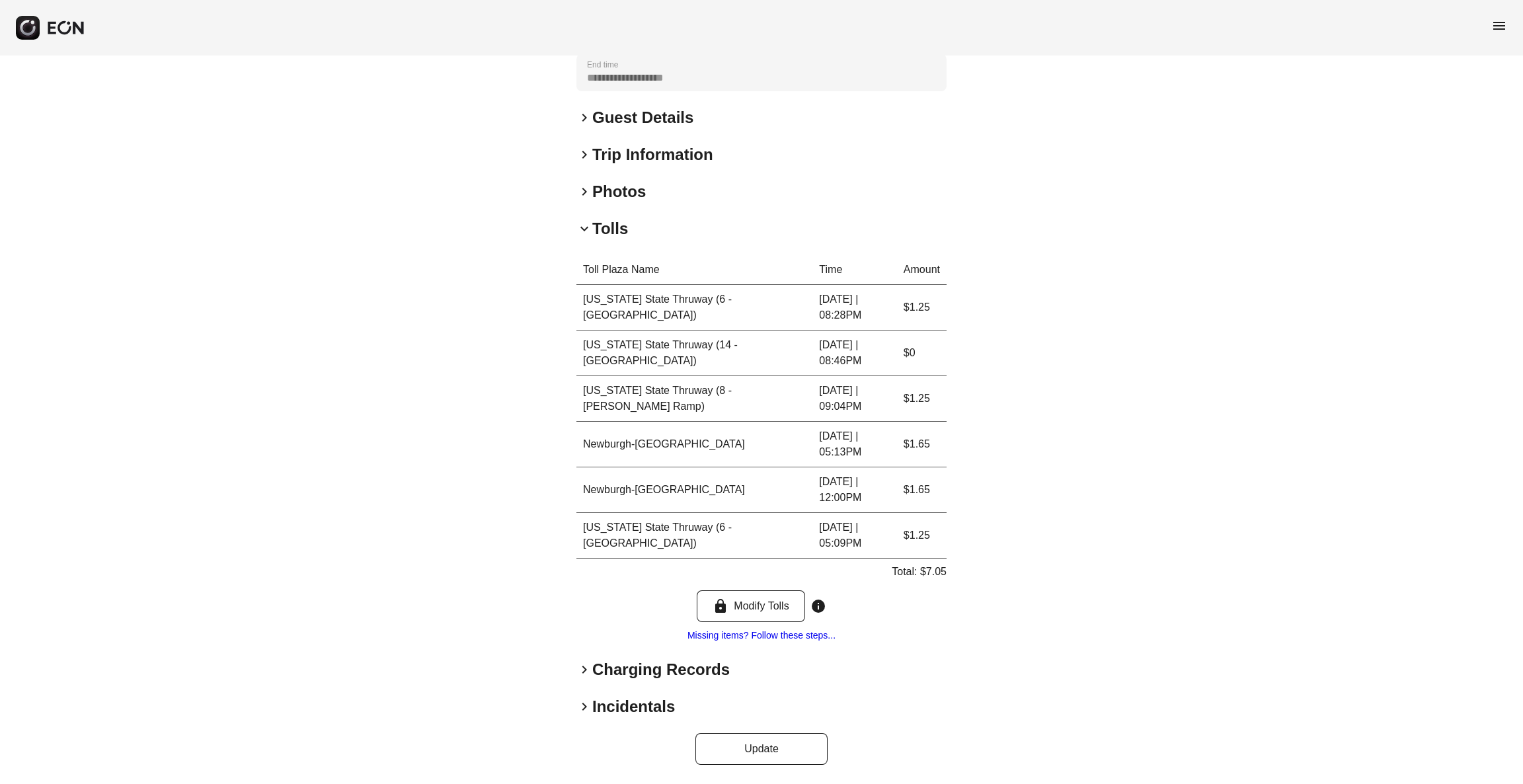
click at [608, 663] on h2 "Charging Records" at bounding box center [661, 669] width 137 height 21
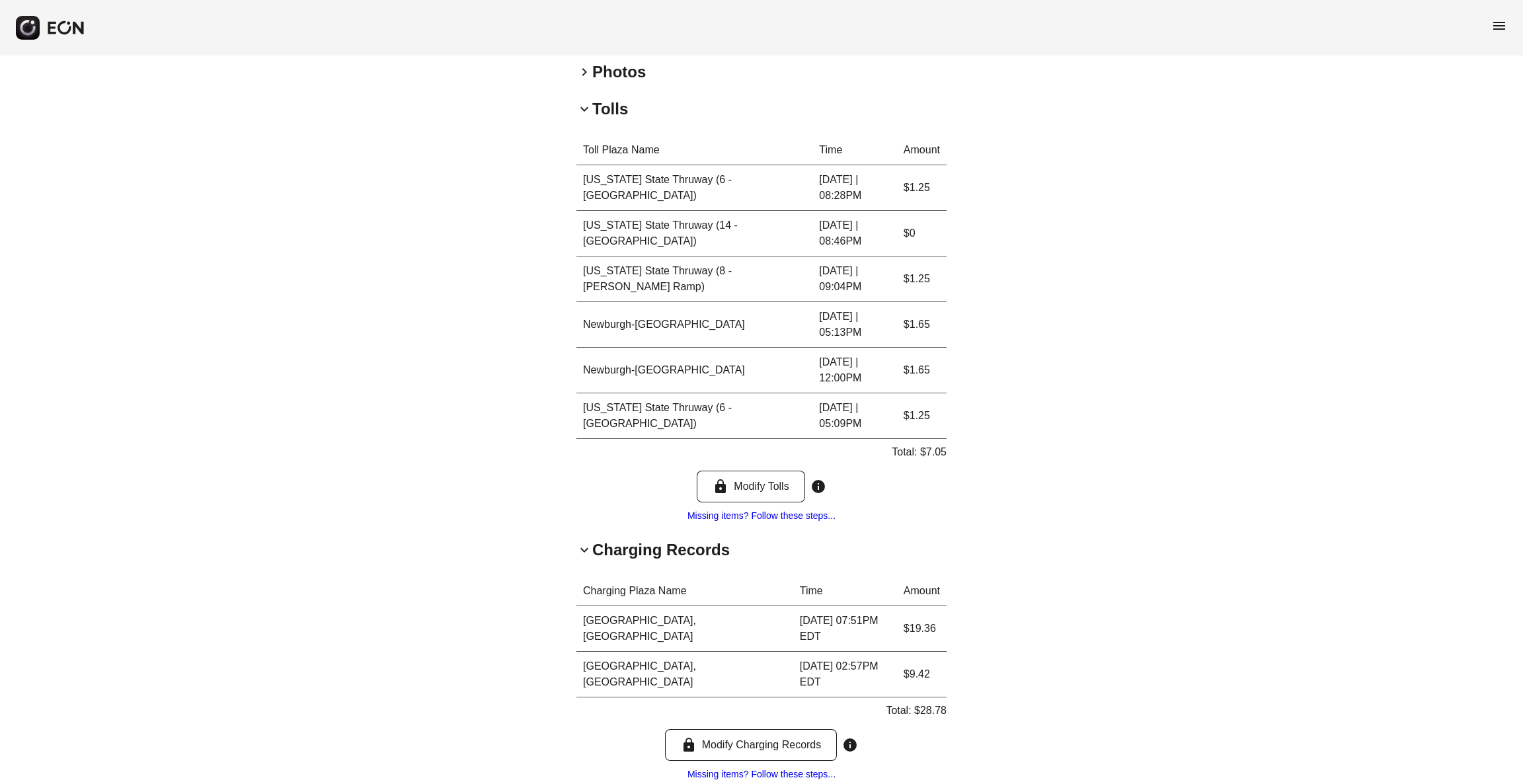
scroll to position [470, 0]
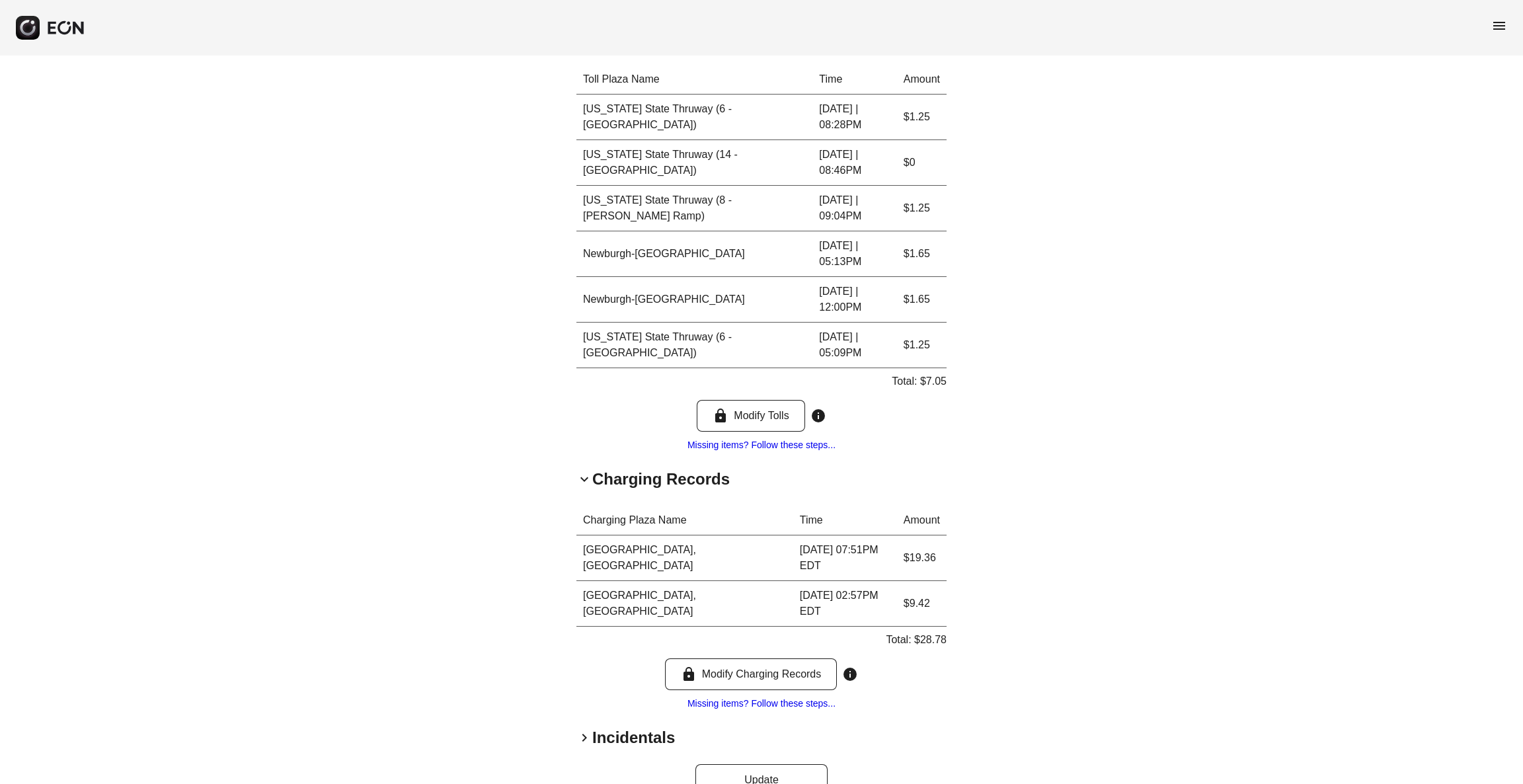
click at [901, 631] on p "Total: $28.78" at bounding box center [916, 639] width 61 height 15
click at [954, 610] on div "**********" at bounding box center [761, 200] width 1523 height 1229
click at [933, 631] on p "Total: $28.78" at bounding box center [916, 639] width 61 height 15
copy p "28.78"
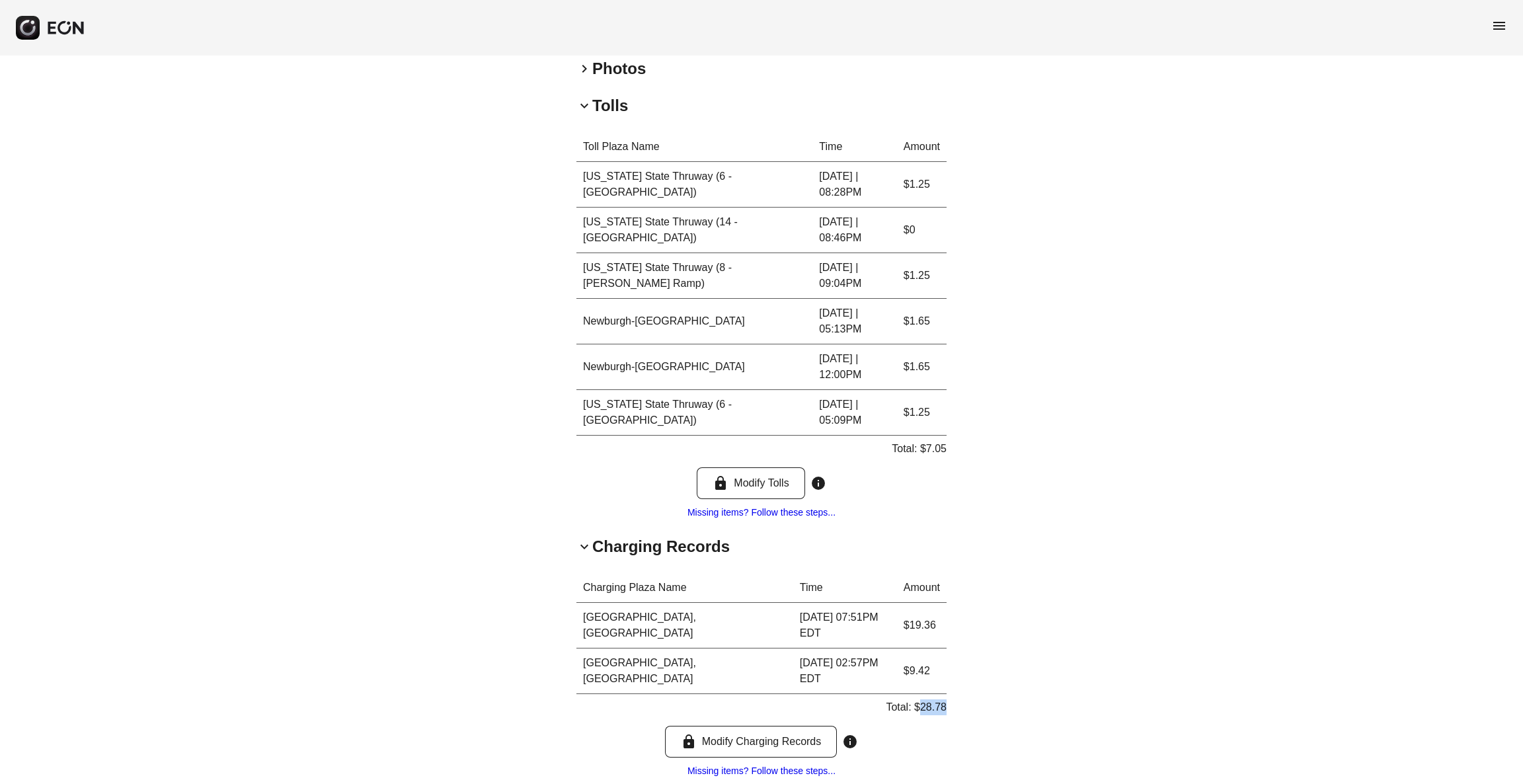
scroll to position [371, 0]
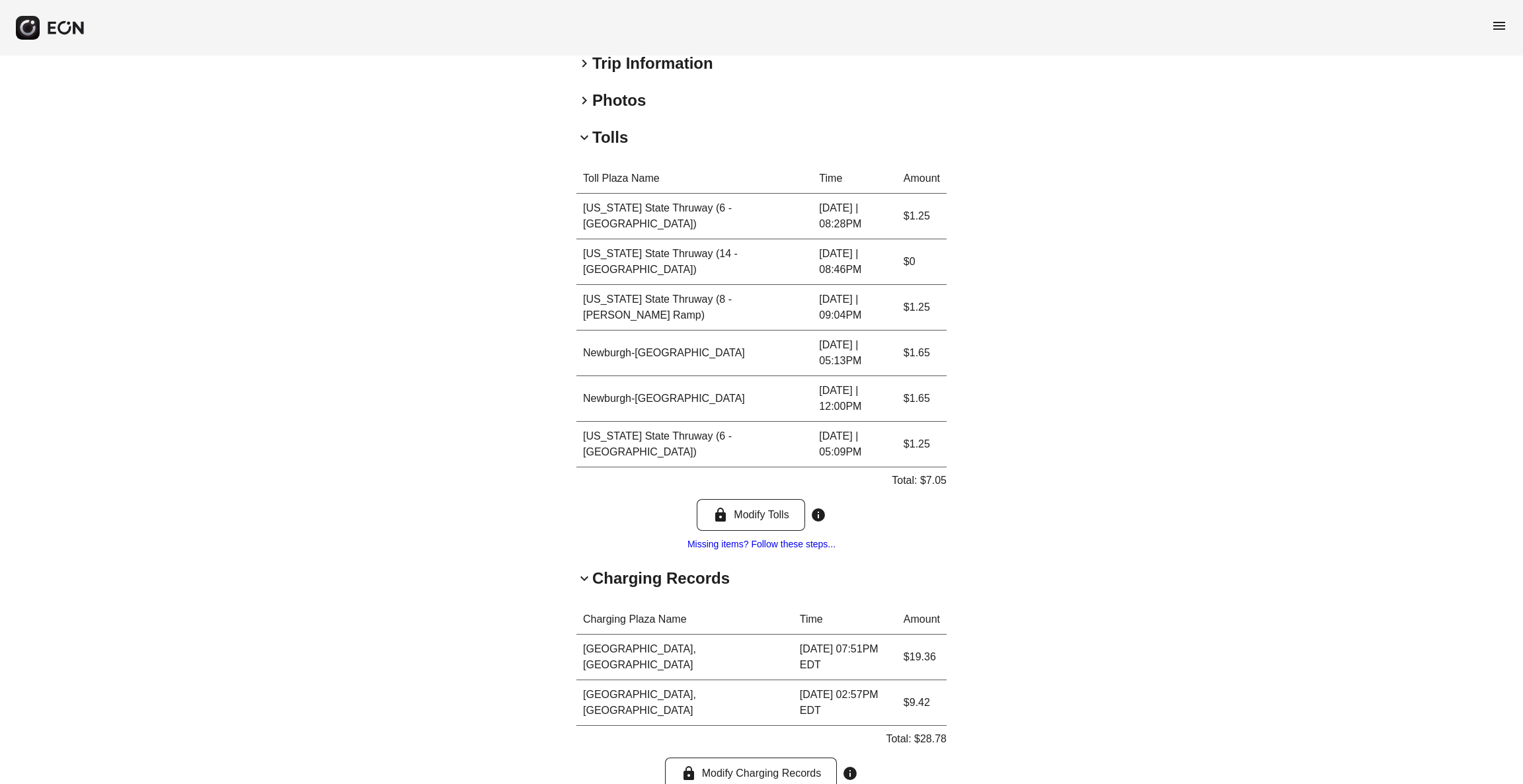
click at [944, 535] on div "Toll Plaza Name Time Amount [US_STATE][GEOGRAPHIC_DATA] (6 - [GEOGRAPHIC_DATA])…" at bounding box center [761, 358] width 370 height 388
click at [933, 490] on div "Total: $7.05" at bounding box center [918, 483] width 55 height 21
copy p "7.05"
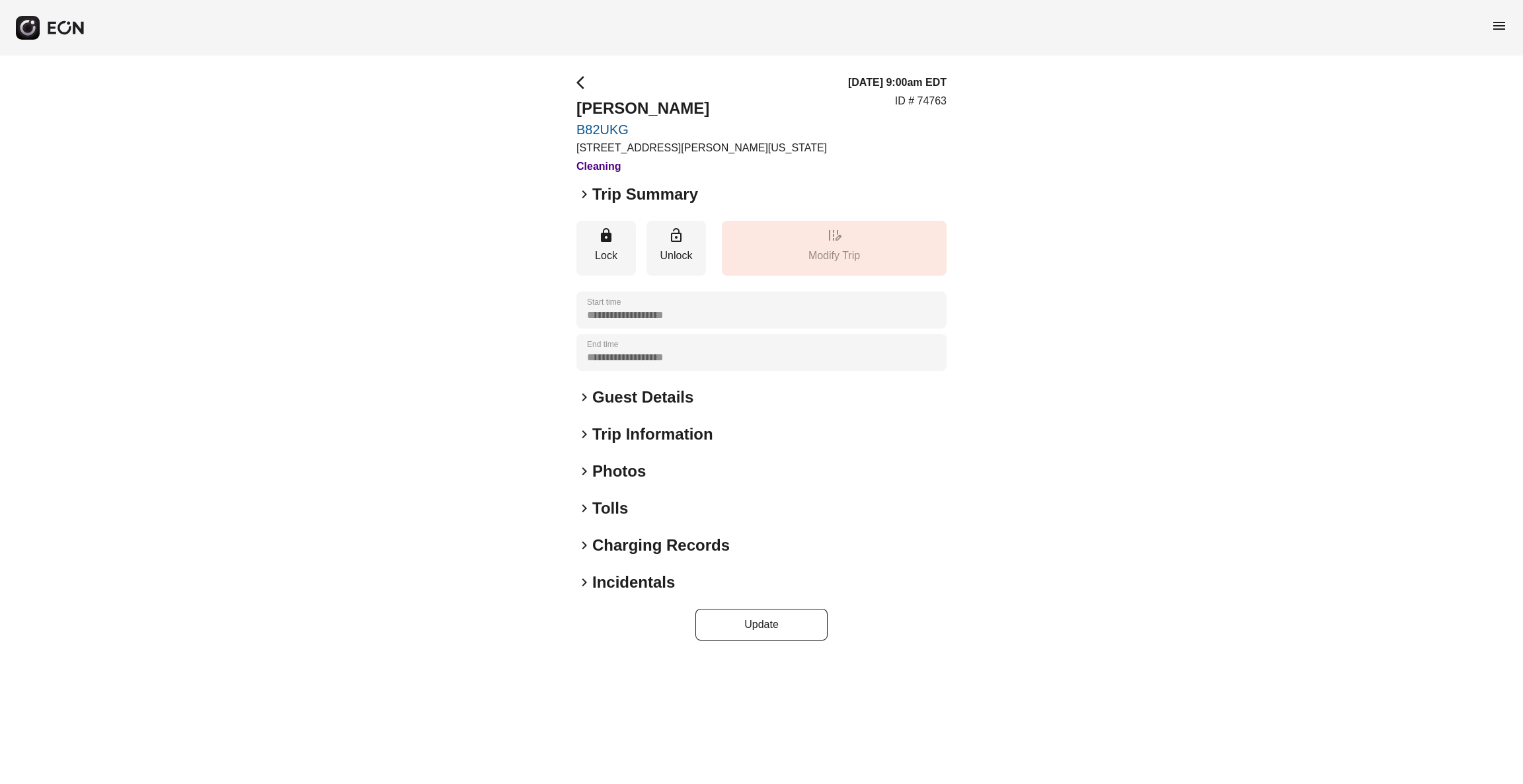
click at [604, 506] on h2 "Tolls" at bounding box center [609, 508] width 36 height 21
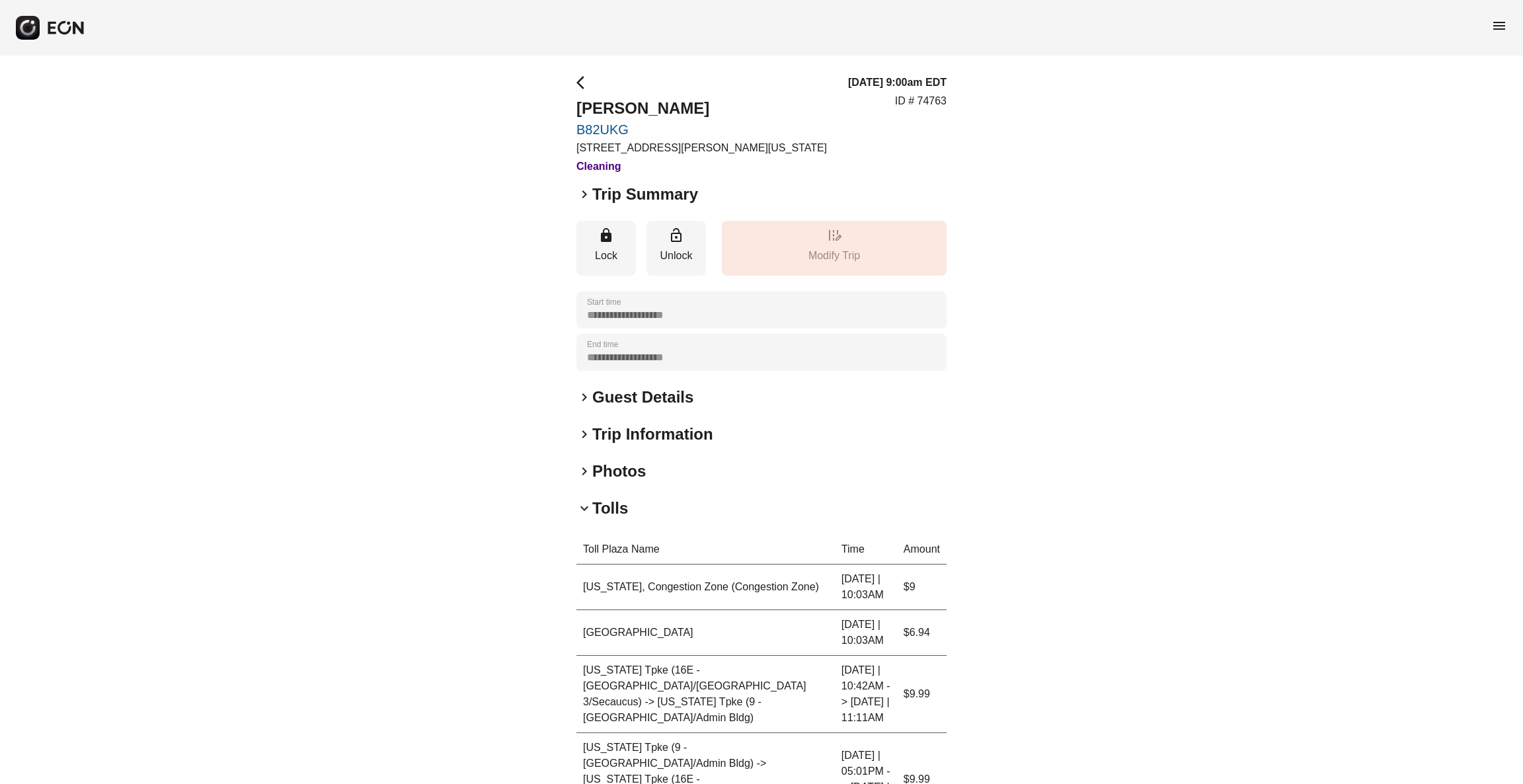
scroll to position [389, 0]
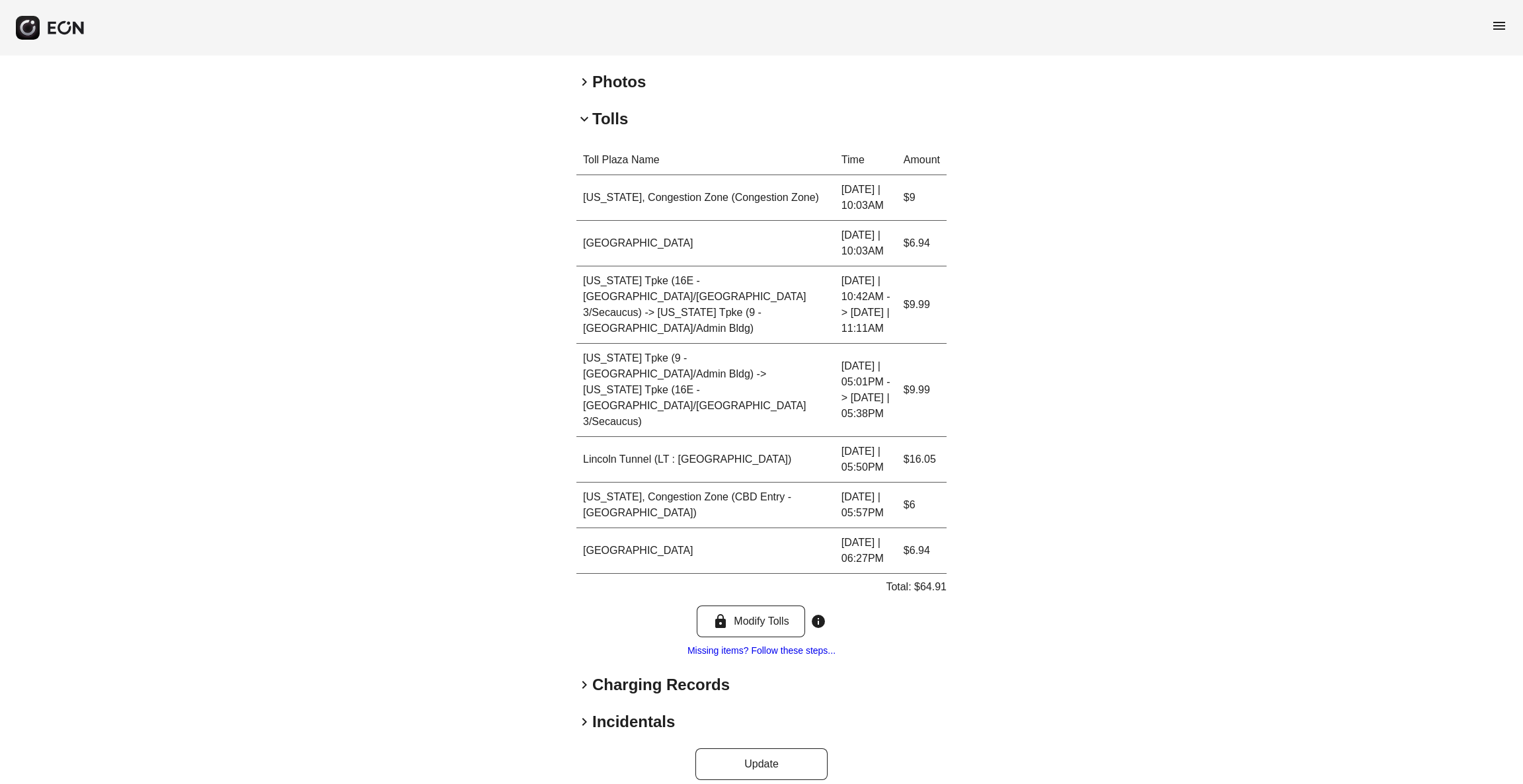
click at [625, 674] on h2 "Charging Records" at bounding box center [661, 685] width 137 height 21
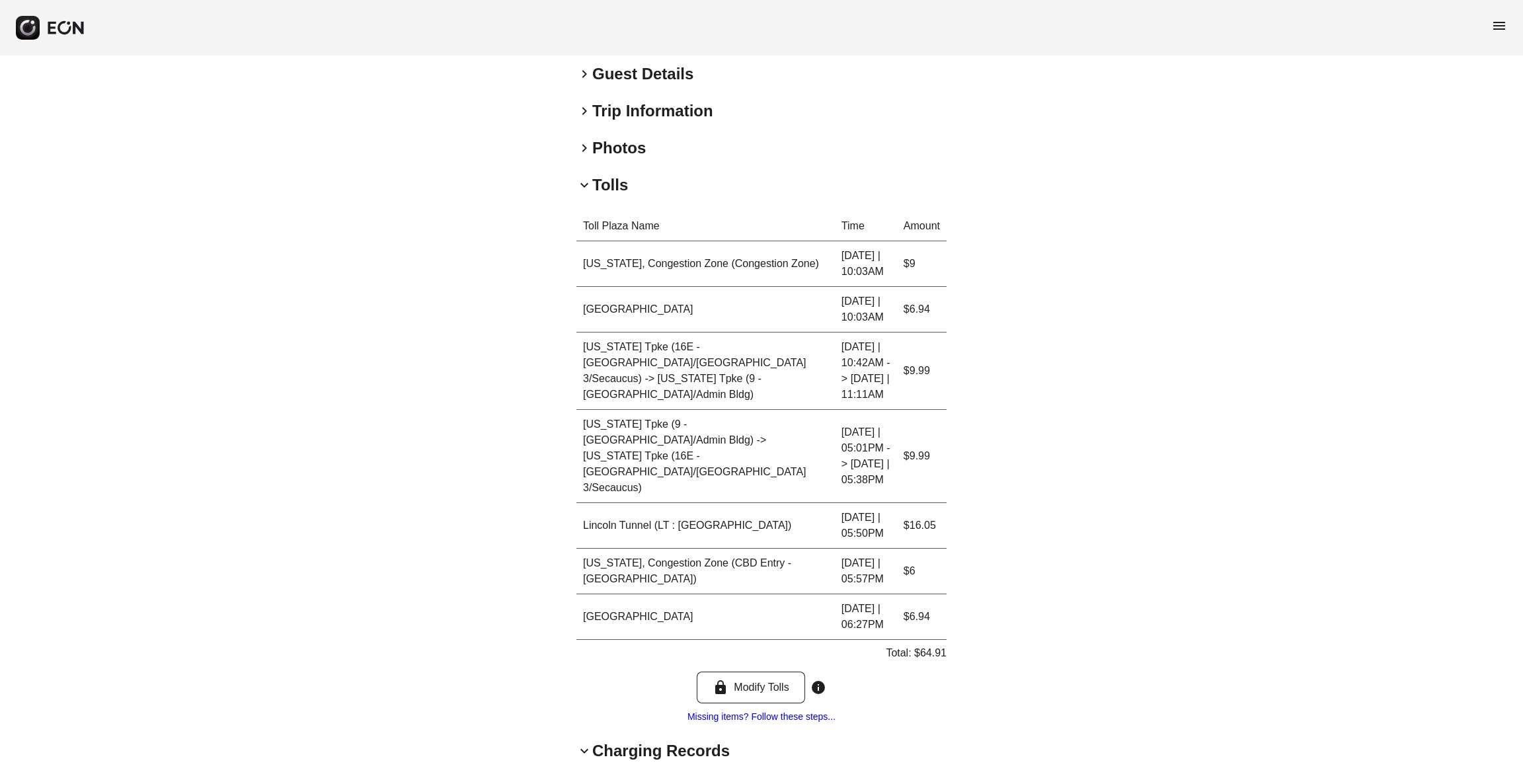
scroll to position [321, 0]
click at [930, 648] on p "Total: $64.91" at bounding box center [916, 656] width 61 height 15
copy p "64.91"
